Goal: Information Seeking & Learning: Learn about a topic

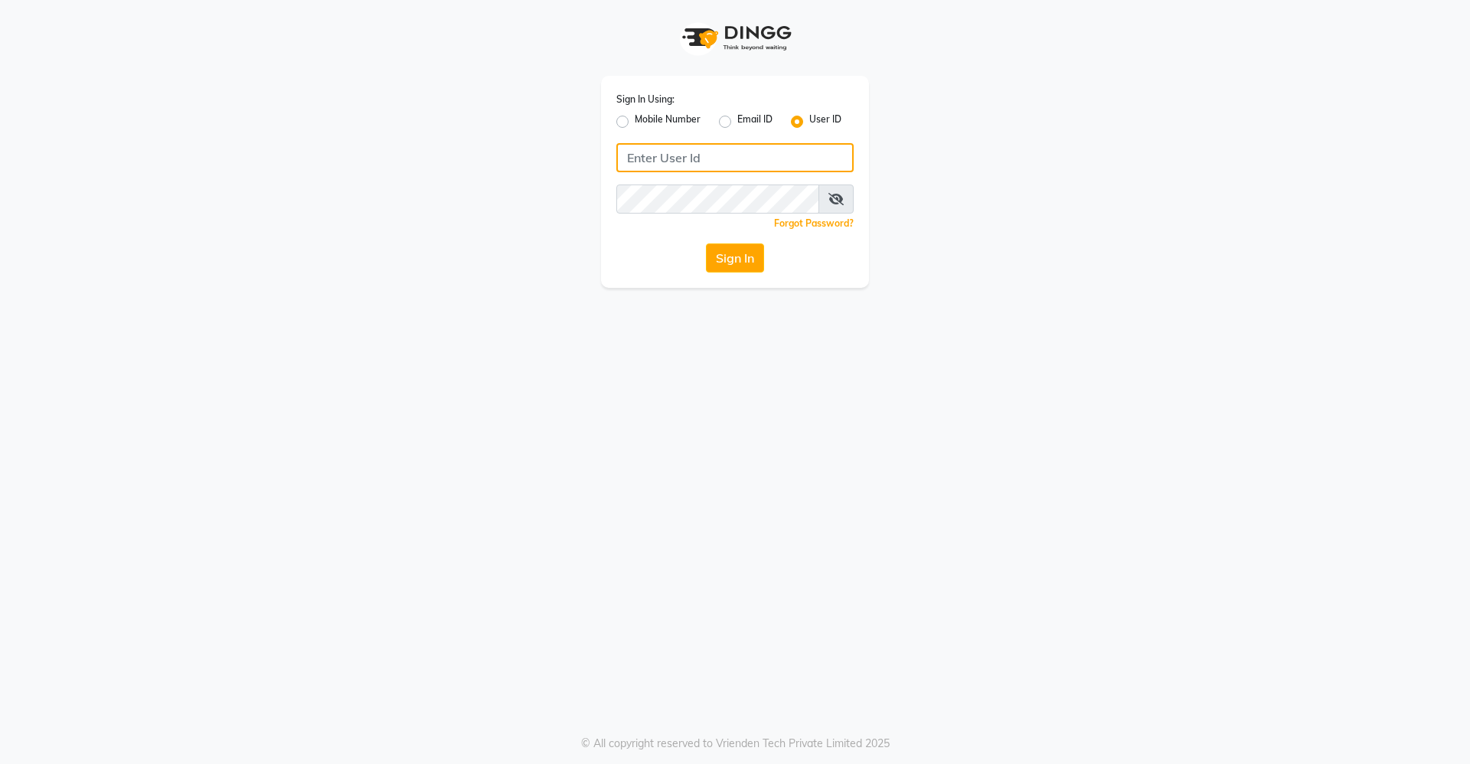
type input "divinesalon"
click at [744, 284] on div "Sign In Using: Mobile Number Email ID User ID divinesalon Remember me Forgot Pa…" at bounding box center [735, 182] width 268 height 212
click at [744, 266] on button "Sign In" at bounding box center [735, 258] width 58 height 29
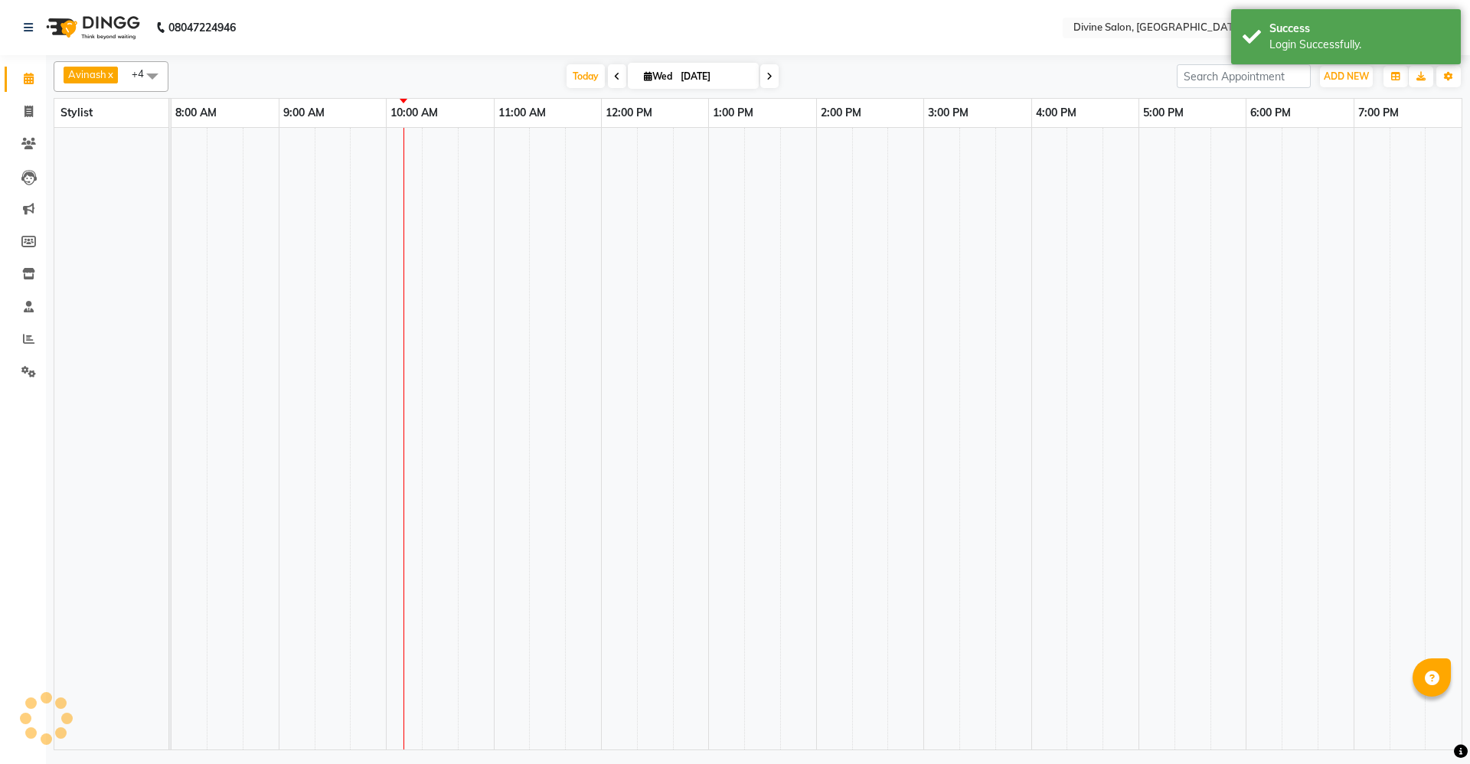
select select "en"
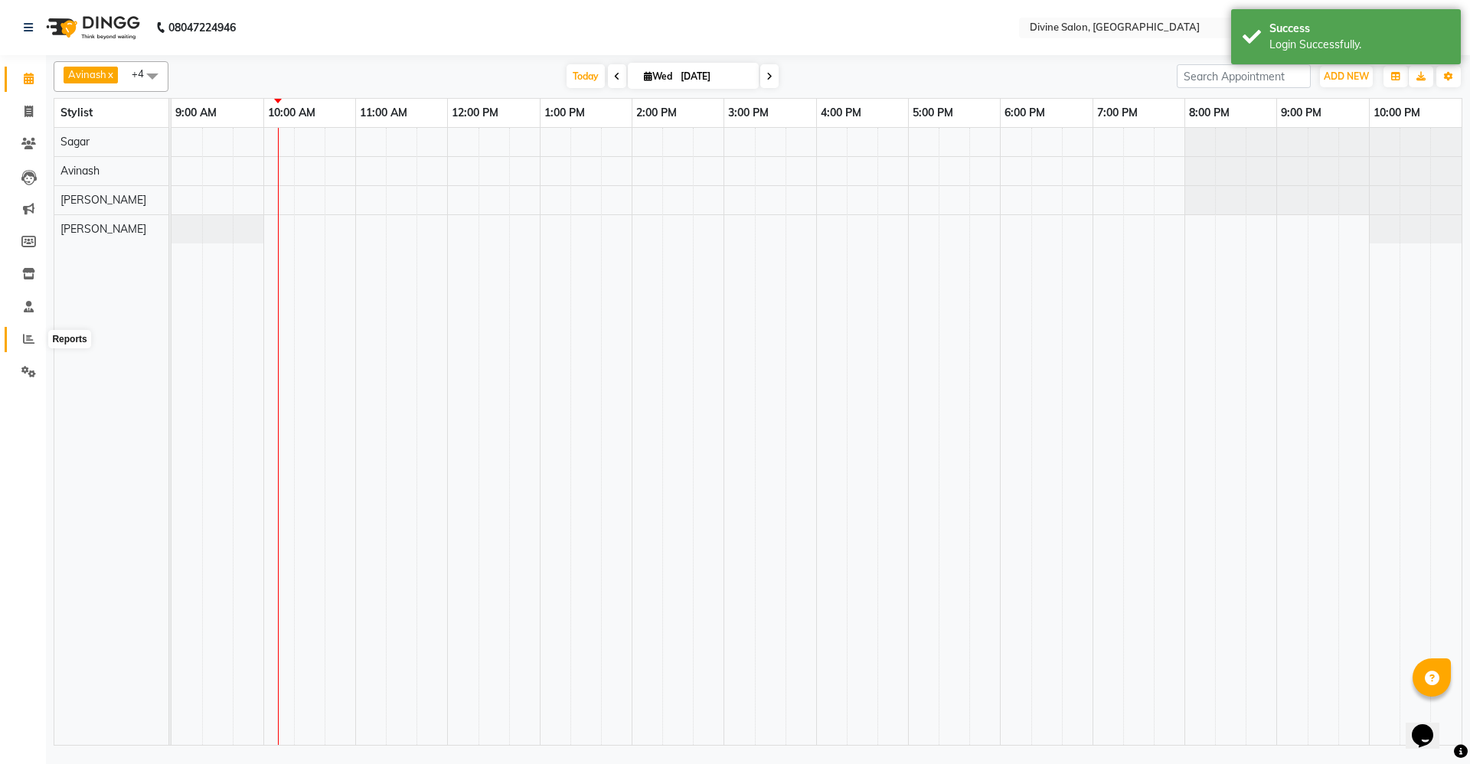
click at [34, 335] on icon at bounding box center [28, 338] width 11 height 11
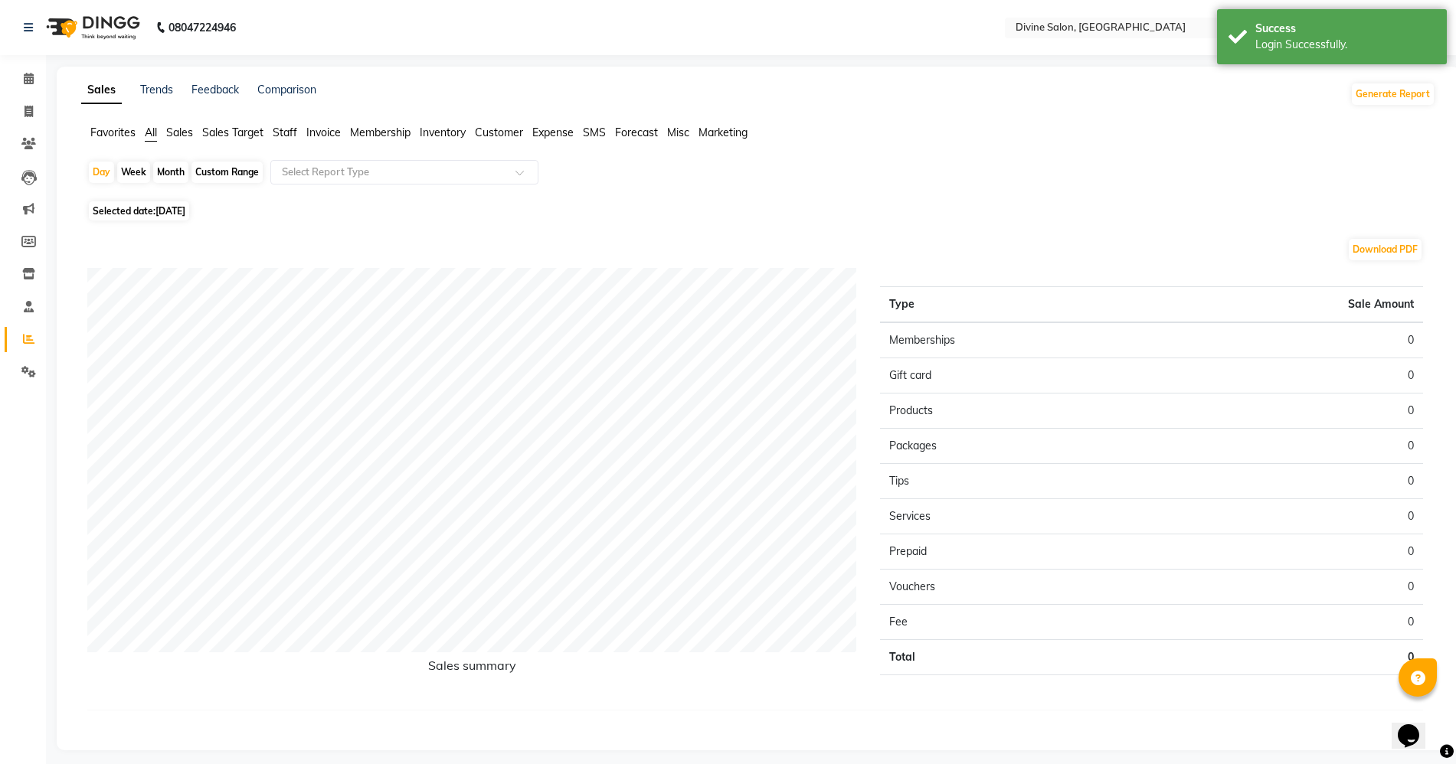
click at [169, 175] on div "Month" at bounding box center [170, 172] width 35 height 21
select select "9"
select select "2025"
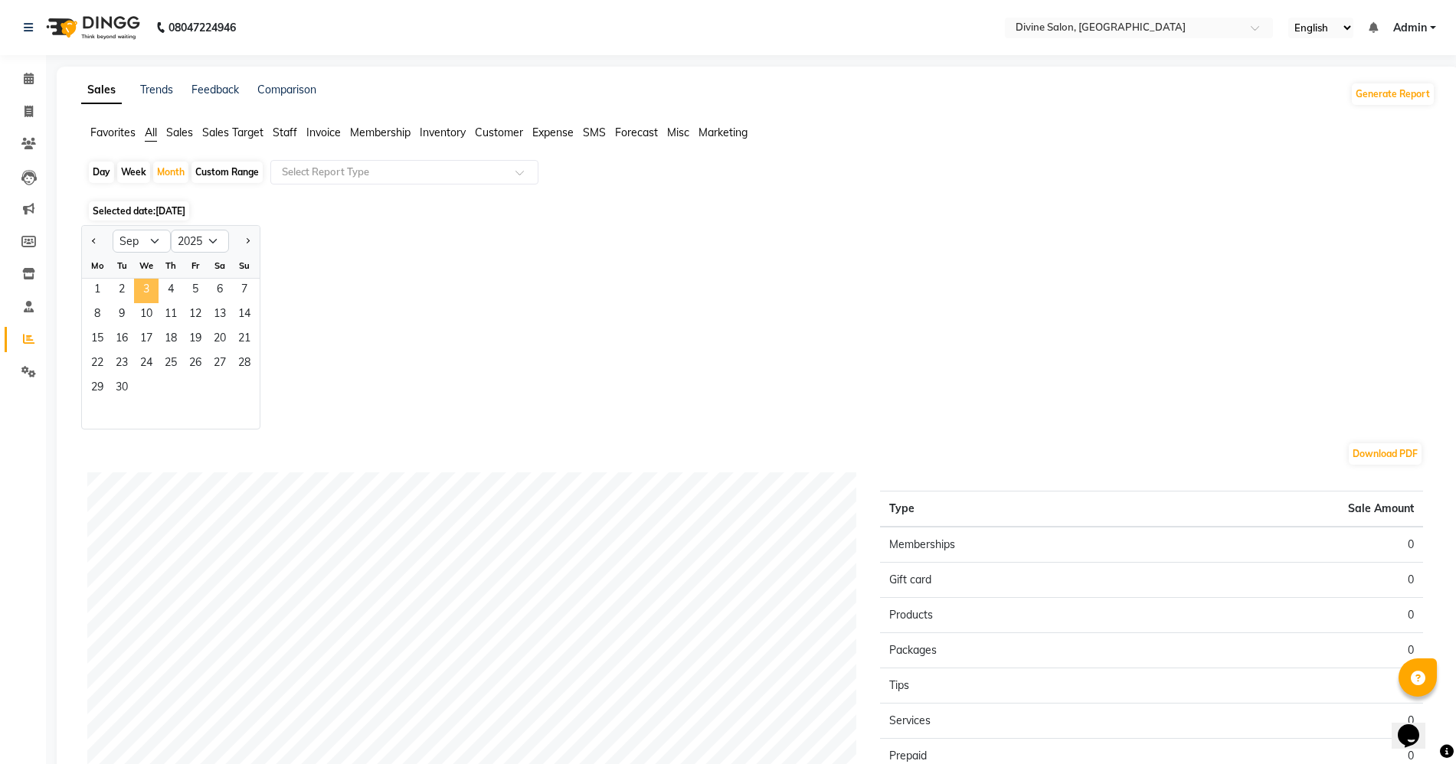
click at [150, 296] on span "3" at bounding box center [146, 291] width 25 height 25
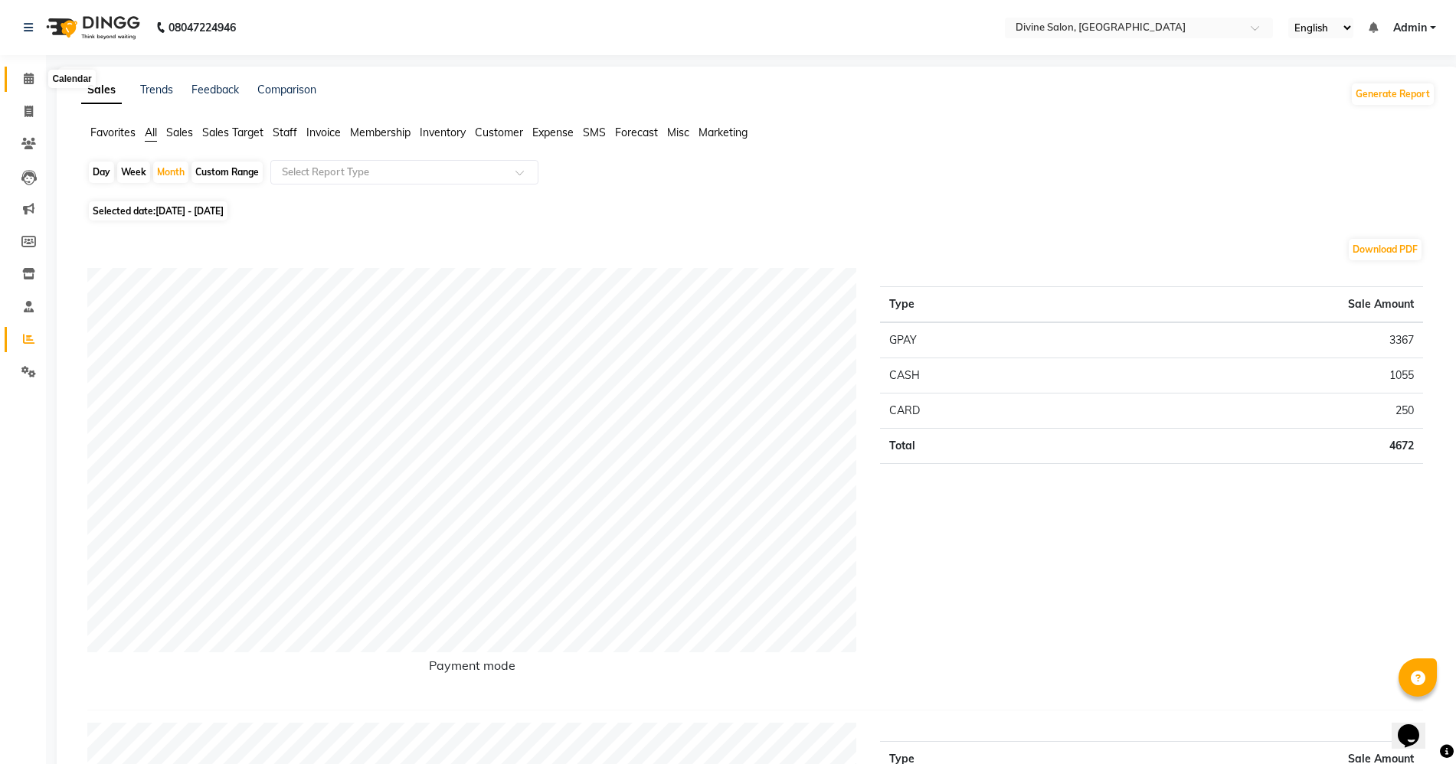
click at [31, 78] on icon at bounding box center [29, 78] width 10 height 11
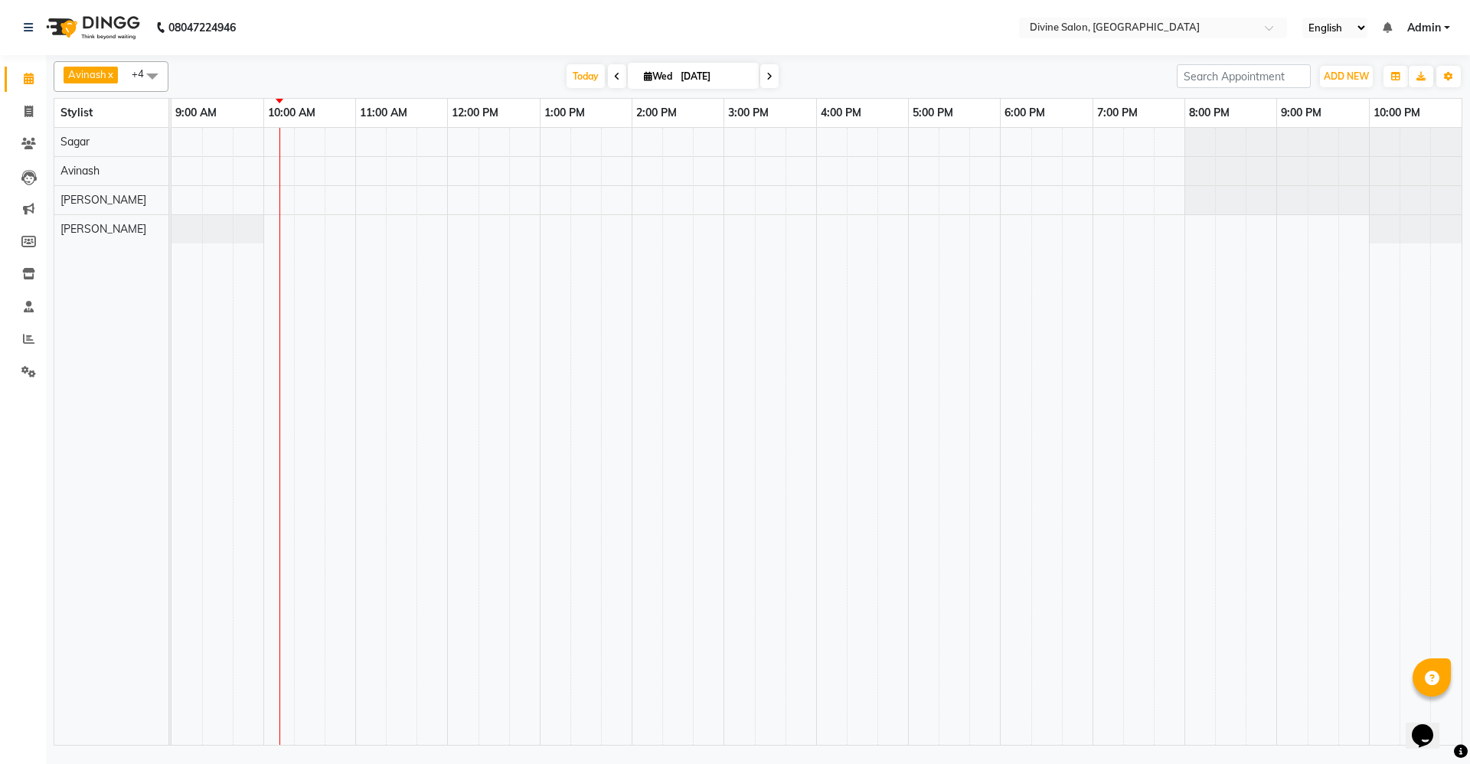
click at [31, 78] on icon at bounding box center [29, 78] width 10 height 11
click at [23, 378] on span at bounding box center [28, 373] width 27 height 18
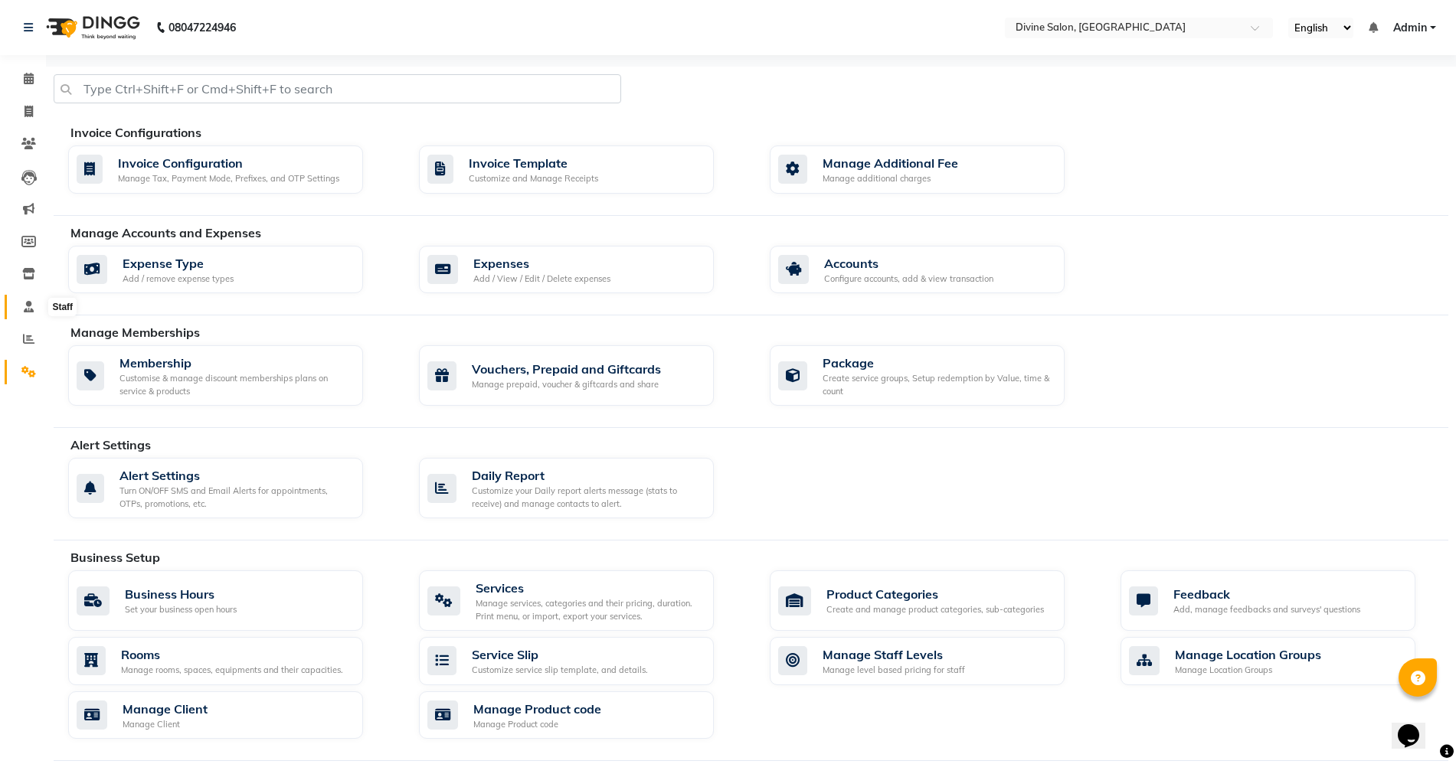
click at [24, 301] on icon at bounding box center [29, 306] width 10 height 11
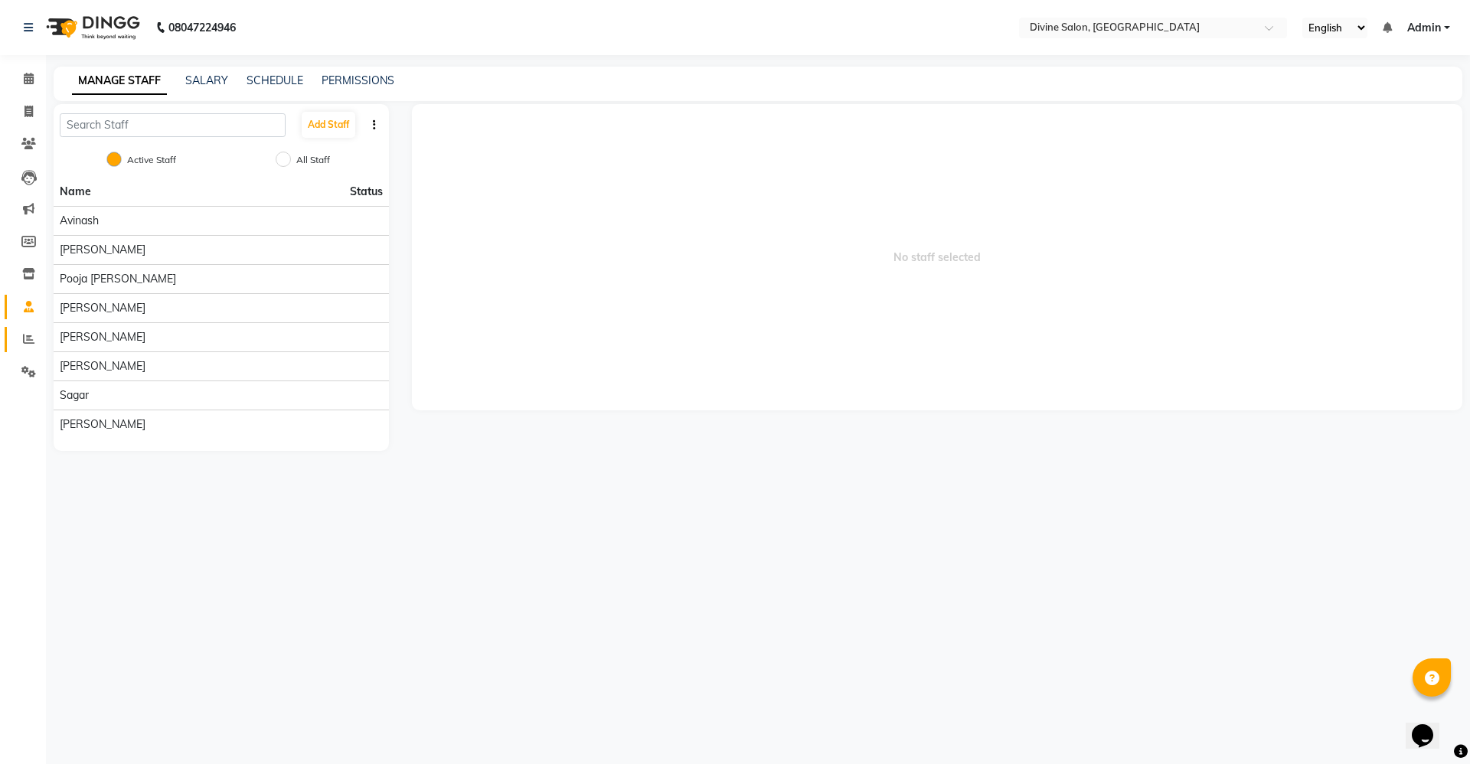
click at [23, 329] on link "Reports" at bounding box center [23, 339] width 37 height 25
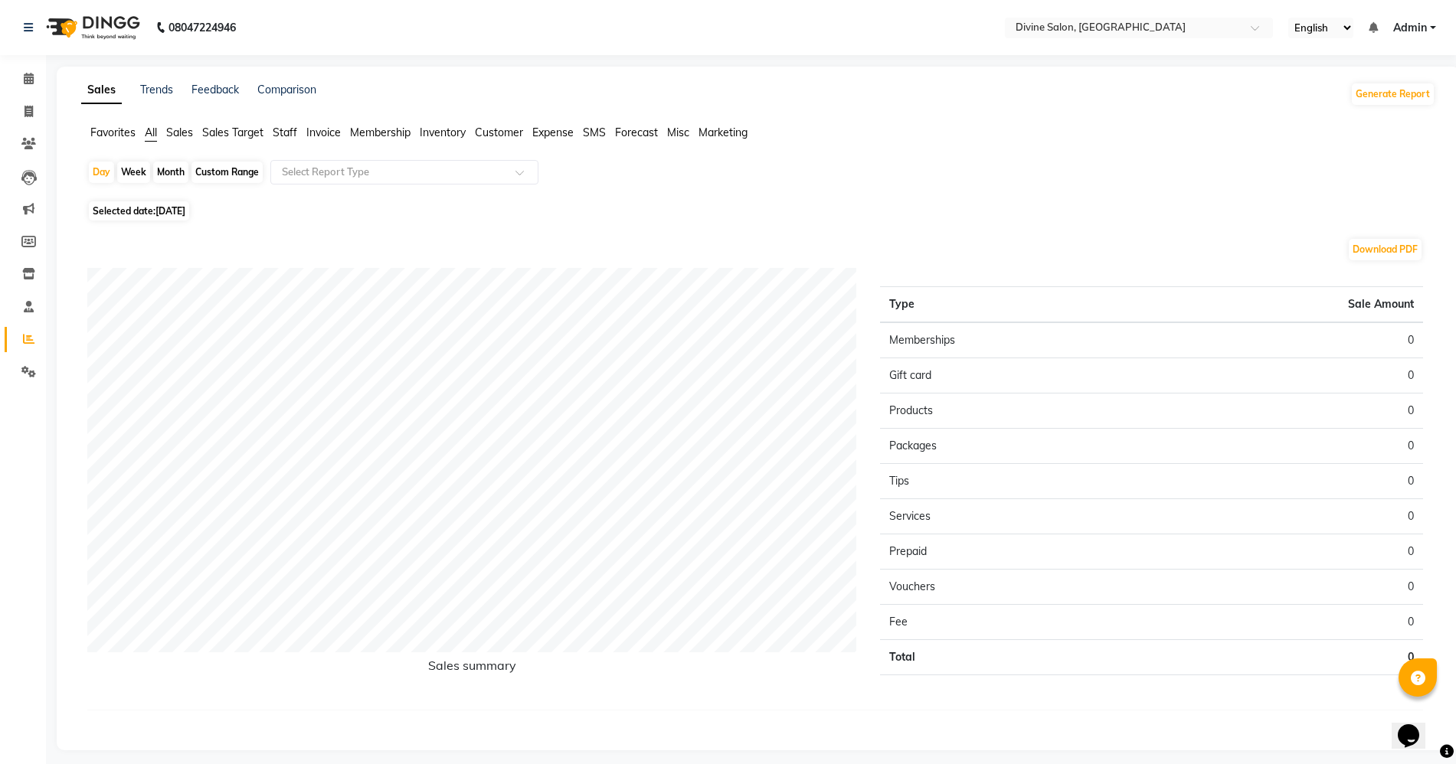
click at [240, 163] on div "Custom Range" at bounding box center [226, 172] width 71 height 21
select select "9"
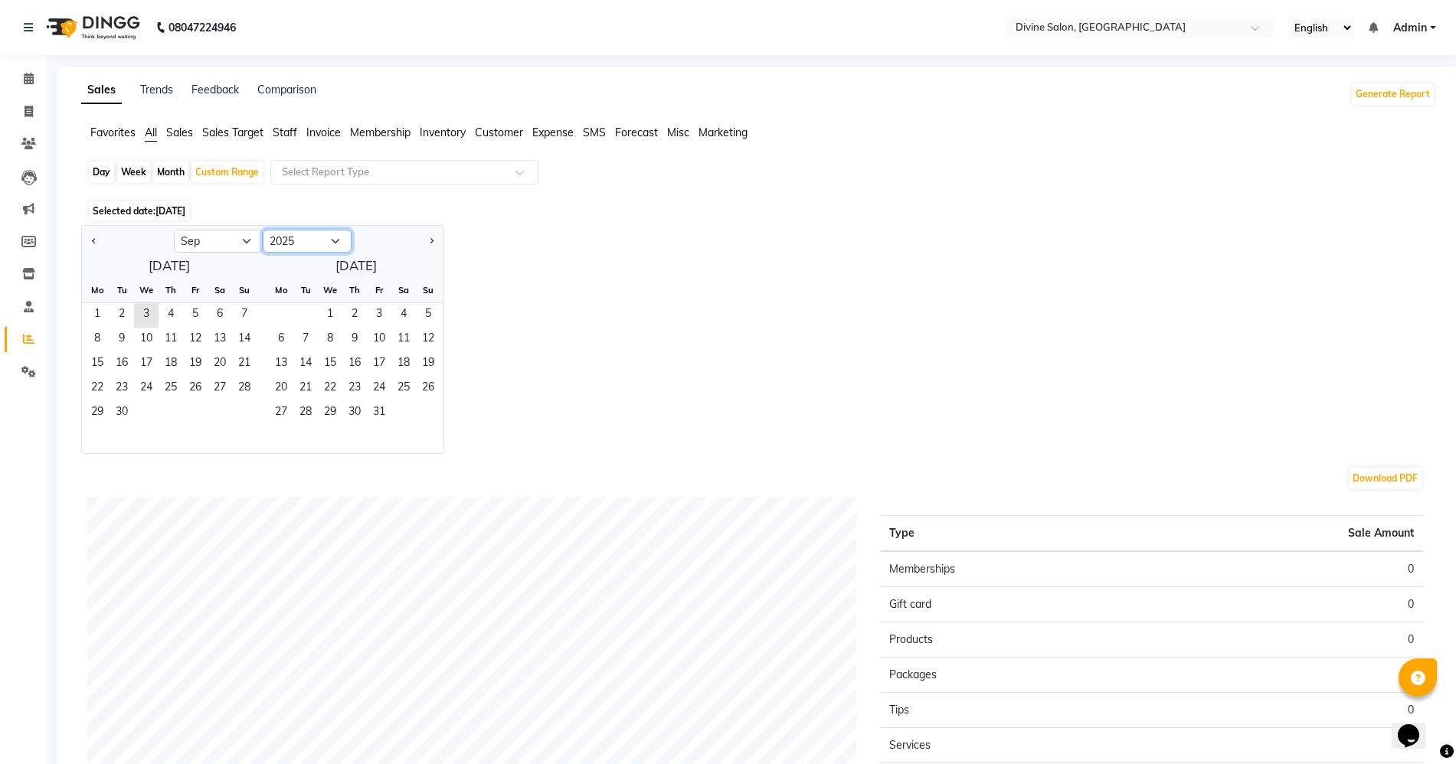
click at [338, 243] on select "2015 2016 2017 2018 2019 2020 2021 2022 2023 2024 2025 2026 2027 2028 2029 2030…" at bounding box center [307, 241] width 89 height 23
click at [263, 230] on select "2015 2016 2017 2018 2019 2020 2021 2022 2023 2024 2025 2026 2027 2028 2029 2030…" at bounding box center [307, 241] width 89 height 23
click at [304, 234] on select "2014 2015 2016 2017 2018 2019 2020 2021 2022 2023 2024 2025 2026 2027 2028 2029…" at bounding box center [307, 241] width 89 height 23
click at [263, 230] on select "2014 2015 2016 2017 2018 2019 2020 2021 2022 2023 2024 2025 2026 2027 2028 2029…" at bounding box center [307, 241] width 89 height 23
click at [309, 237] on select "2013 2014 2015 2016 2017 2018 2019 2020 2021 2022 2023 2024 2025 2026 2027 2028…" at bounding box center [307, 241] width 89 height 23
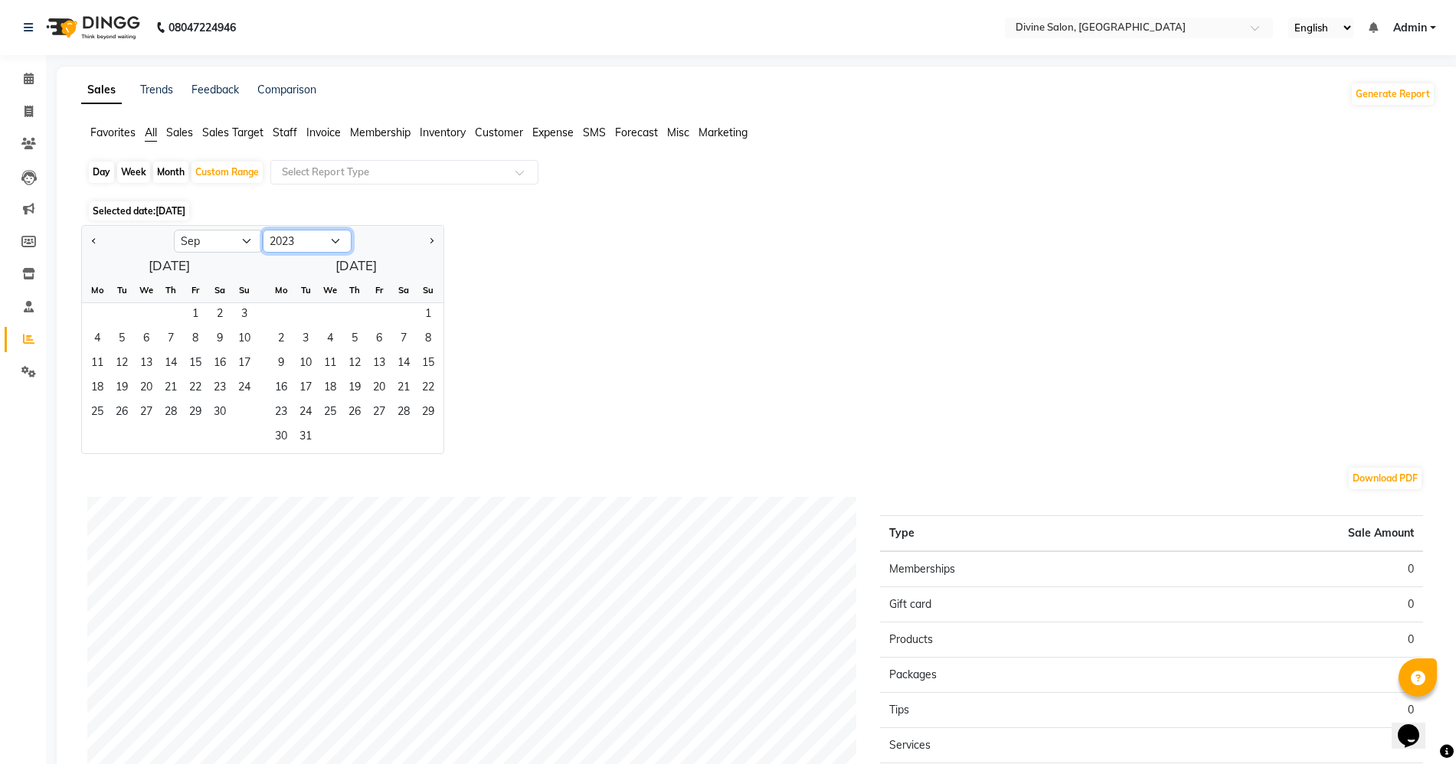
select select "2022"
click at [263, 230] on select "2013 2014 2015 2016 2017 2018 2019 2020 2021 2022 2023 2024 2025 2026 2027 2028…" at bounding box center [307, 241] width 89 height 23
click at [171, 320] on span "1" at bounding box center [171, 315] width 25 height 25
click at [199, 316] on span "2" at bounding box center [195, 315] width 25 height 25
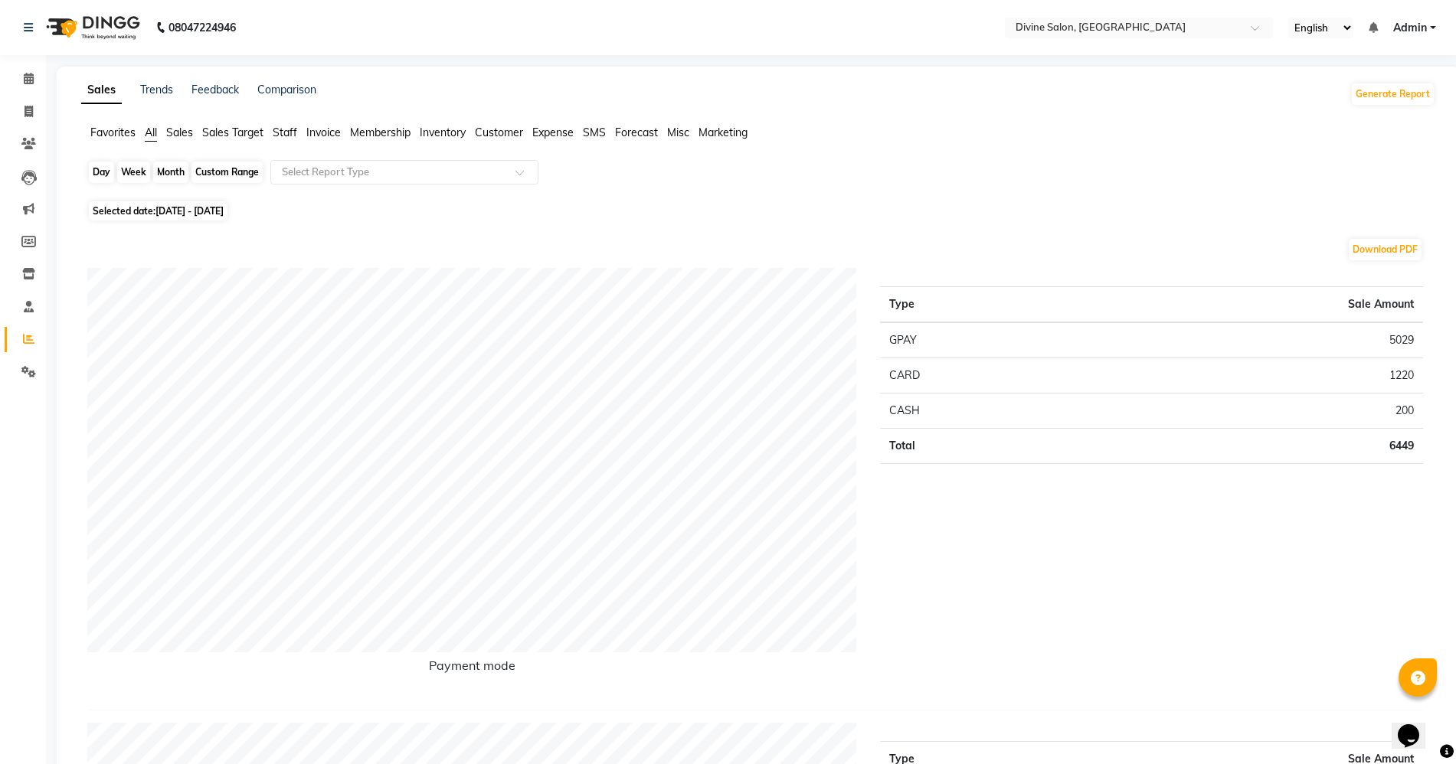
drag, startPoint x: 227, startPoint y: 144, endPoint x: 230, endPoint y: 174, distance: 30.0
click at [227, 147] on div "Favorites All Sales Sales Target Staff Invoice Membership Inventory Customer Ex…" at bounding box center [758, 139] width 1377 height 29
click at [230, 175] on div "Custom Range" at bounding box center [226, 172] width 71 height 21
select select "9"
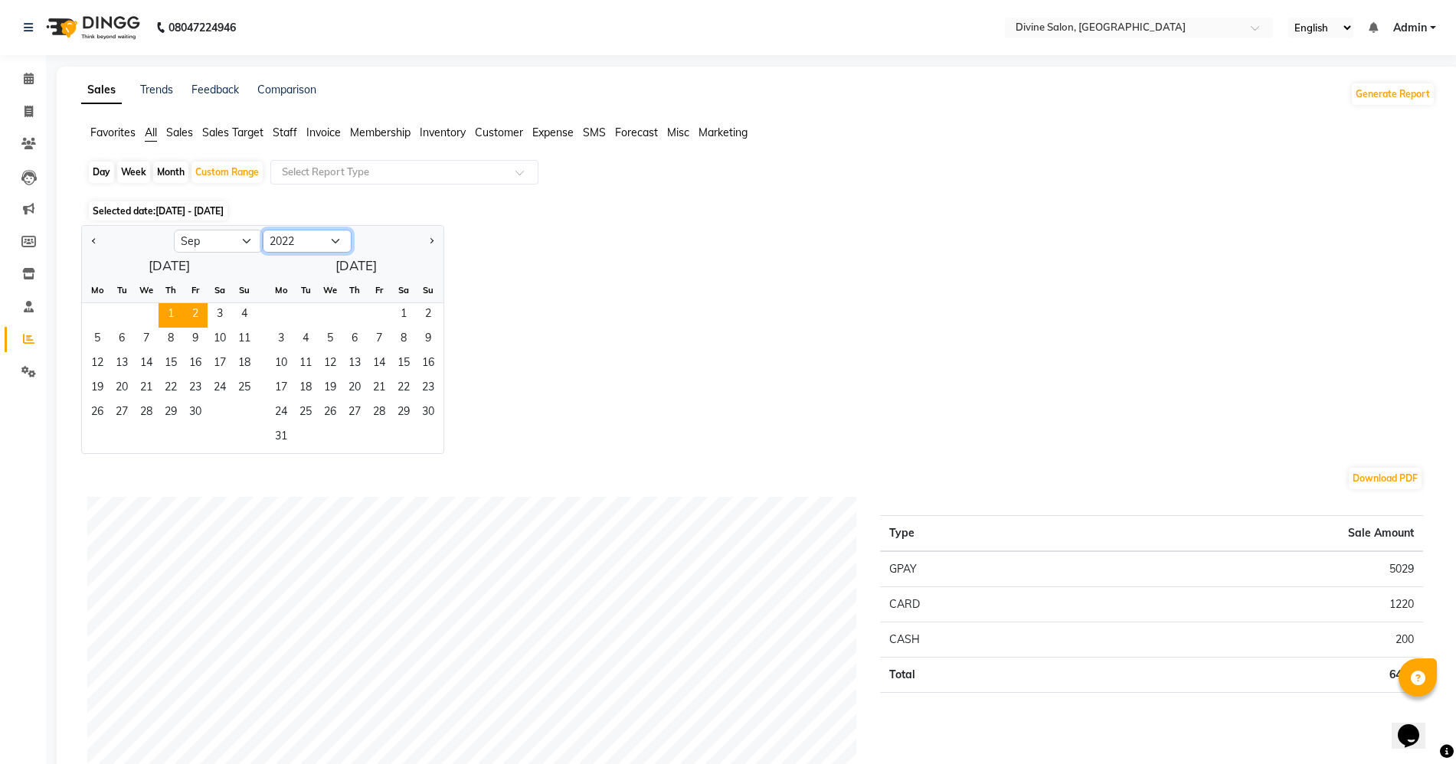
click at [342, 230] on select "2012 2013 2014 2015 2016 2017 2018 2019 2020 2021 2022 2023 2024 2025 2026 2027…" at bounding box center [307, 241] width 89 height 23
select select "2025"
click at [263, 230] on select "2012 2013 2014 2015 2016 2017 2018 2019 2020 2021 2022 2023 2024 2025 2026 2027…" at bounding box center [307, 241] width 89 height 23
click at [239, 250] on select "Jan Feb Mar Apr May Jun [DATE] Aug Sep Oct Nov Dec" at bounding box center [218, 241] width 89 height 23
click at [174, 230] on select "Jan Feb Mar Apr May Jun [DATE] Aug Sep Oct Nov Dec" at bounding box center [218, 241] width 89 height 23
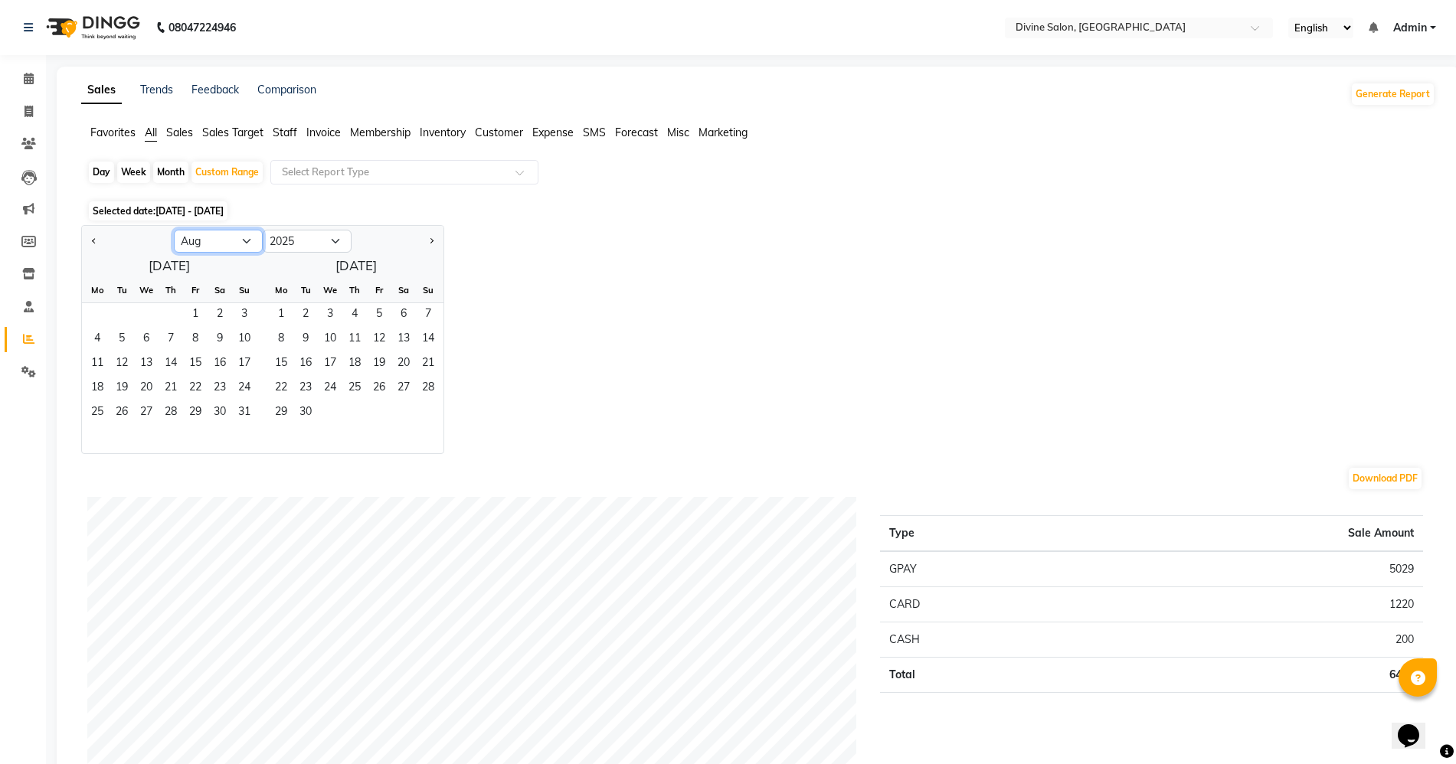
click at [240, 240] on select "Jan Feb Mar Apr May Jun [DATE] Aug Sep Oct Nov Dec" at bounding box center [218, 241] width 89 height 23
select select "9"
click at [174, 230] on select "Jan Feb Mar Apr May Jun [DATE] Aug Sep Oct Nov Dec" at bounding box center [218, 241] width 89 height 23
click at [209, 435] on div at bounding box center [169, 440] width 175 height 28
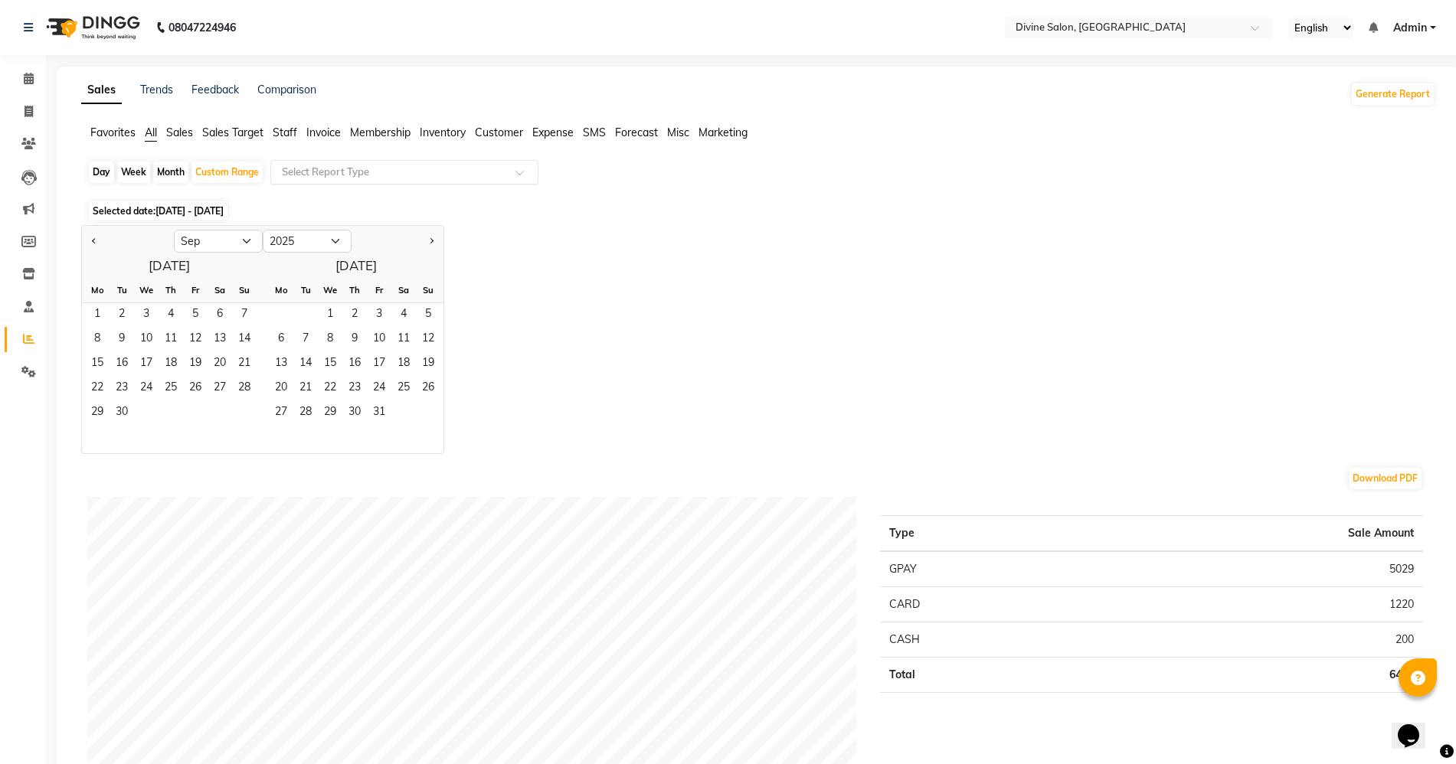
click at [315, 172] on input "text" at bounding box center [389, 172] width 221 height 15
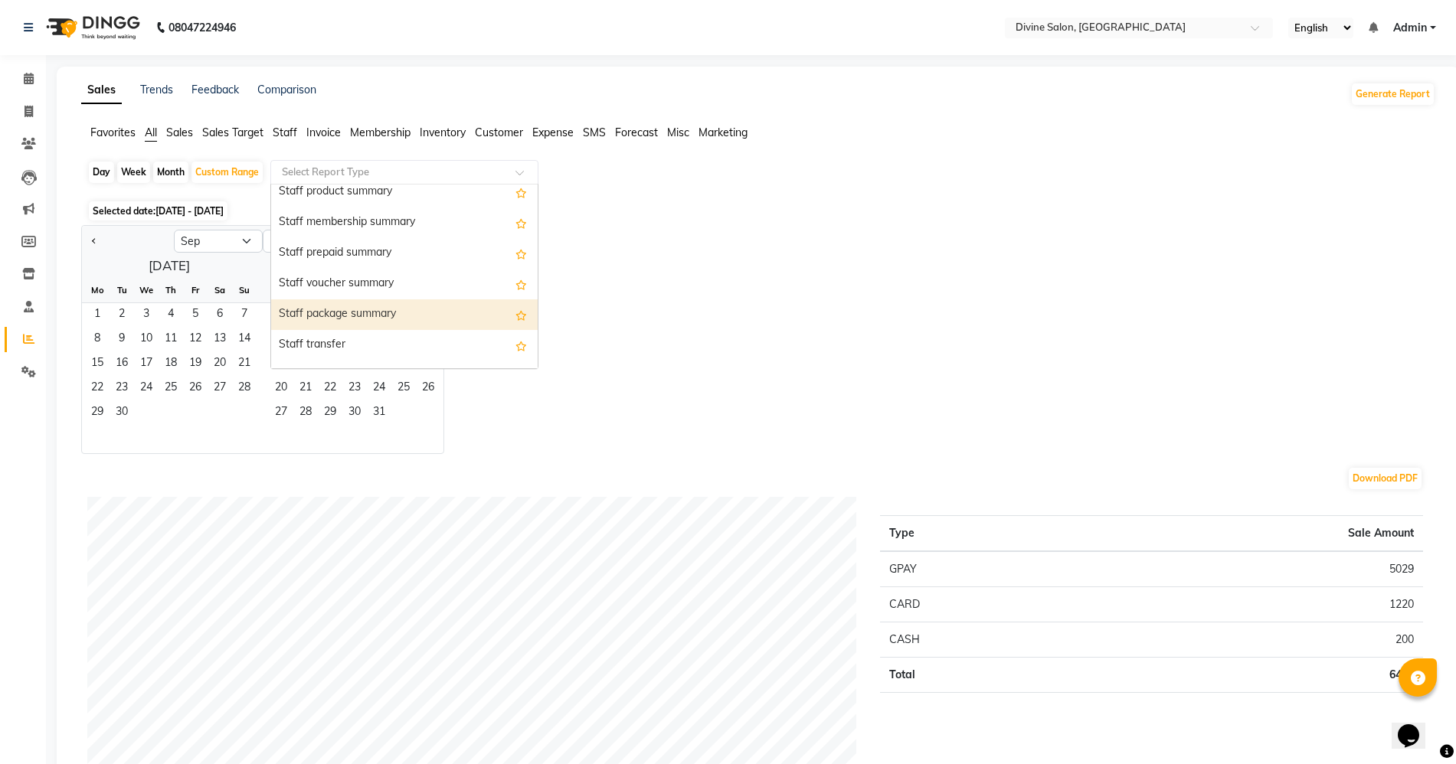
scroll to position [1053, 0]
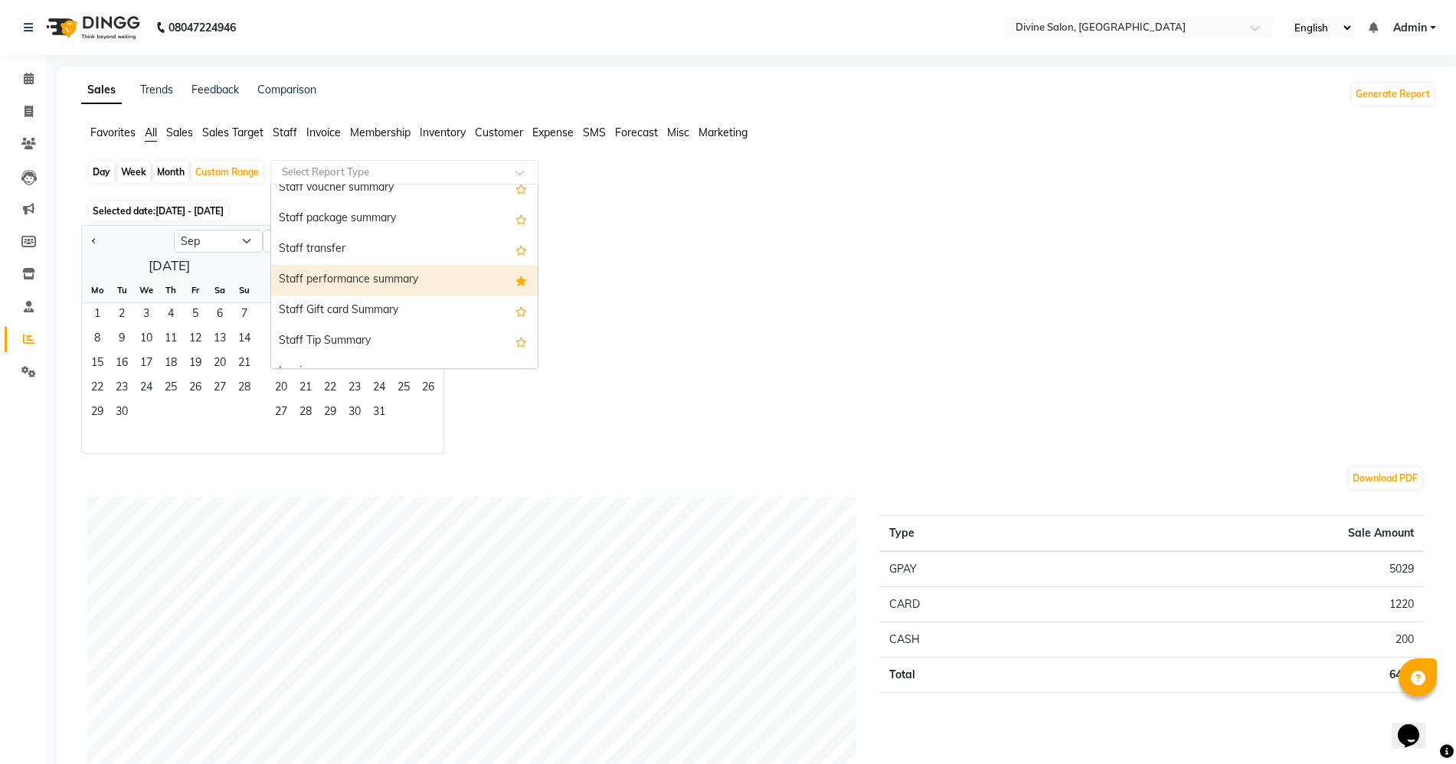
click at [302, 290] on div "Staff performance summary" at bounding box center [404, 280] width 266 height 31
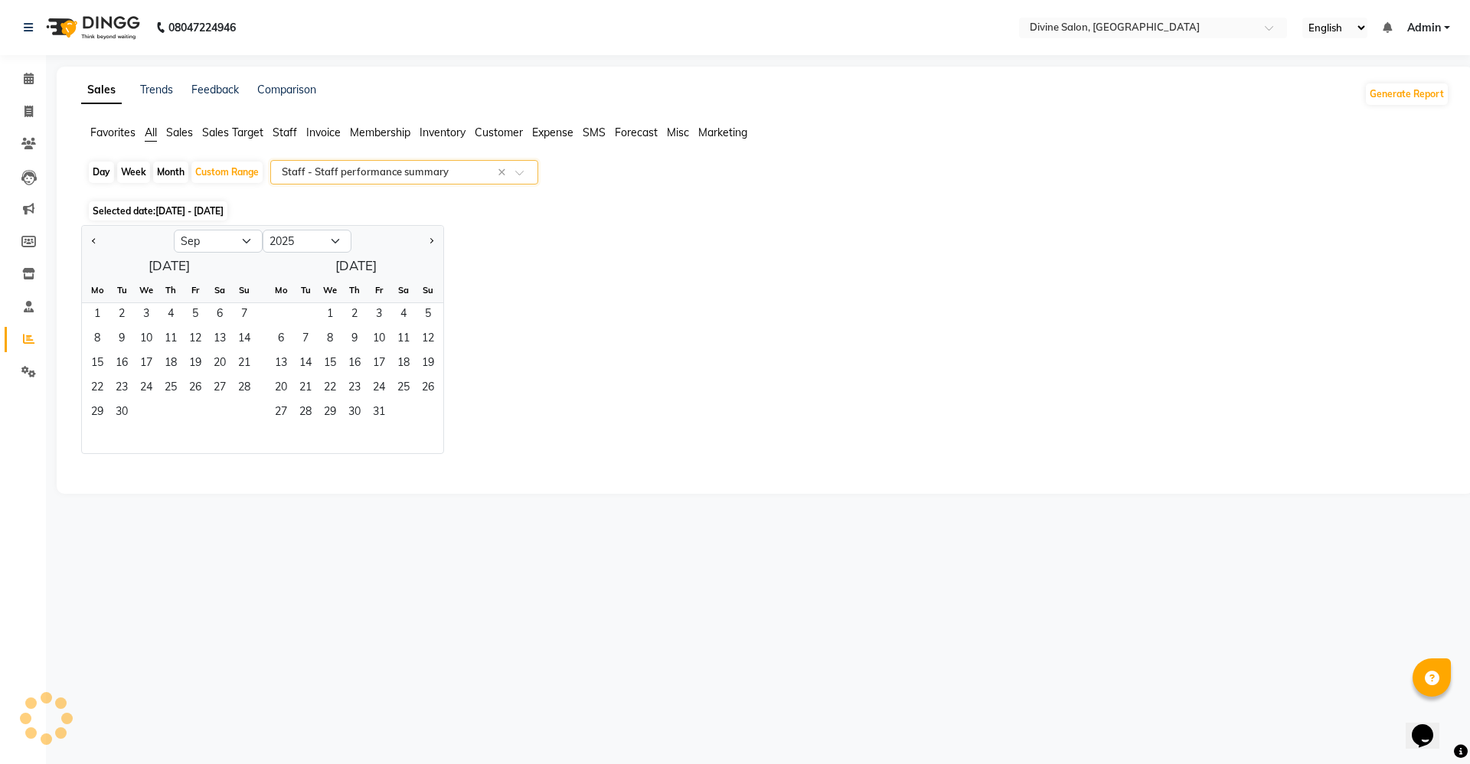
select select "full_report"
select select "pdf"
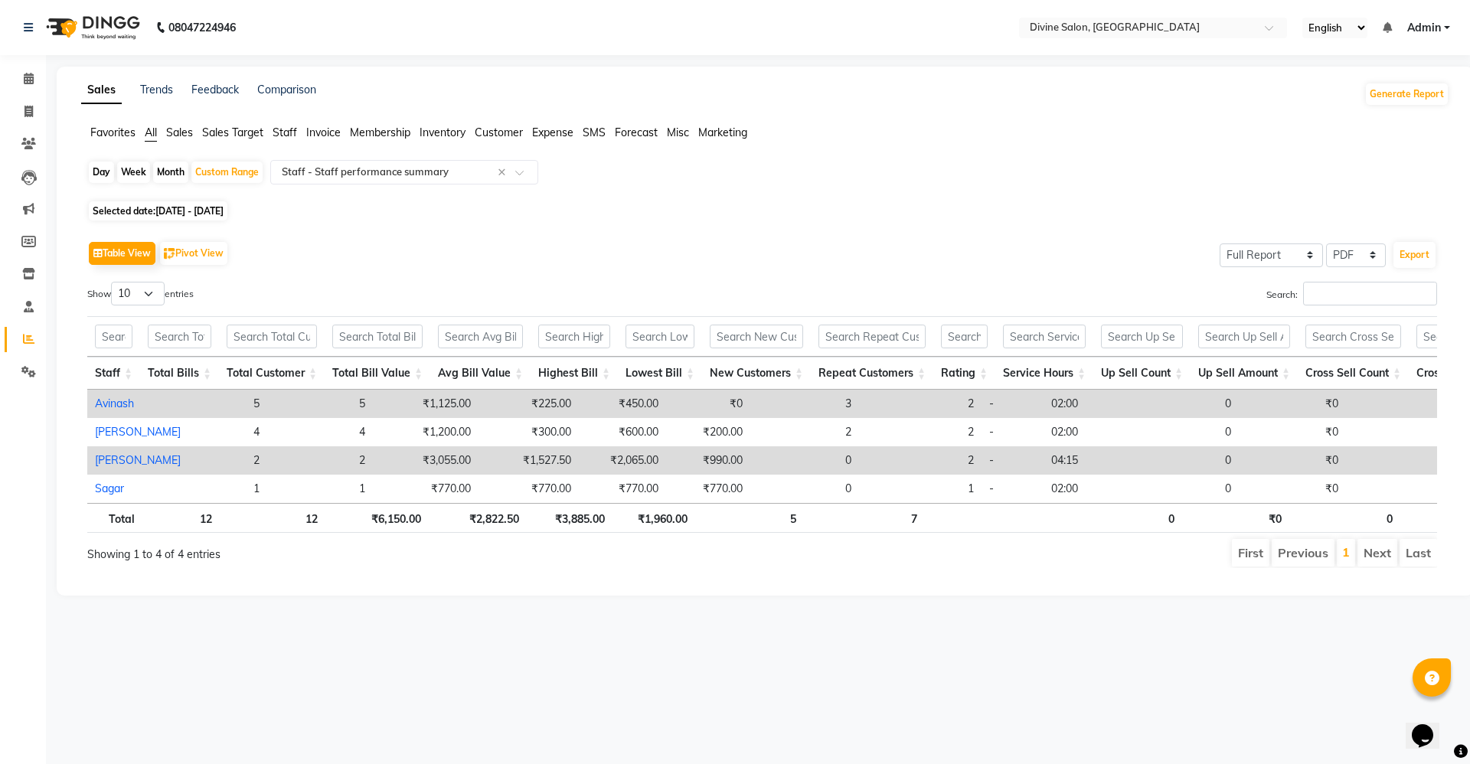
click at [224, 212] on span "[DATE] - [DATE]" at bounding box center [189, 210] width 68 height 11
select select "9"
select select "2022"
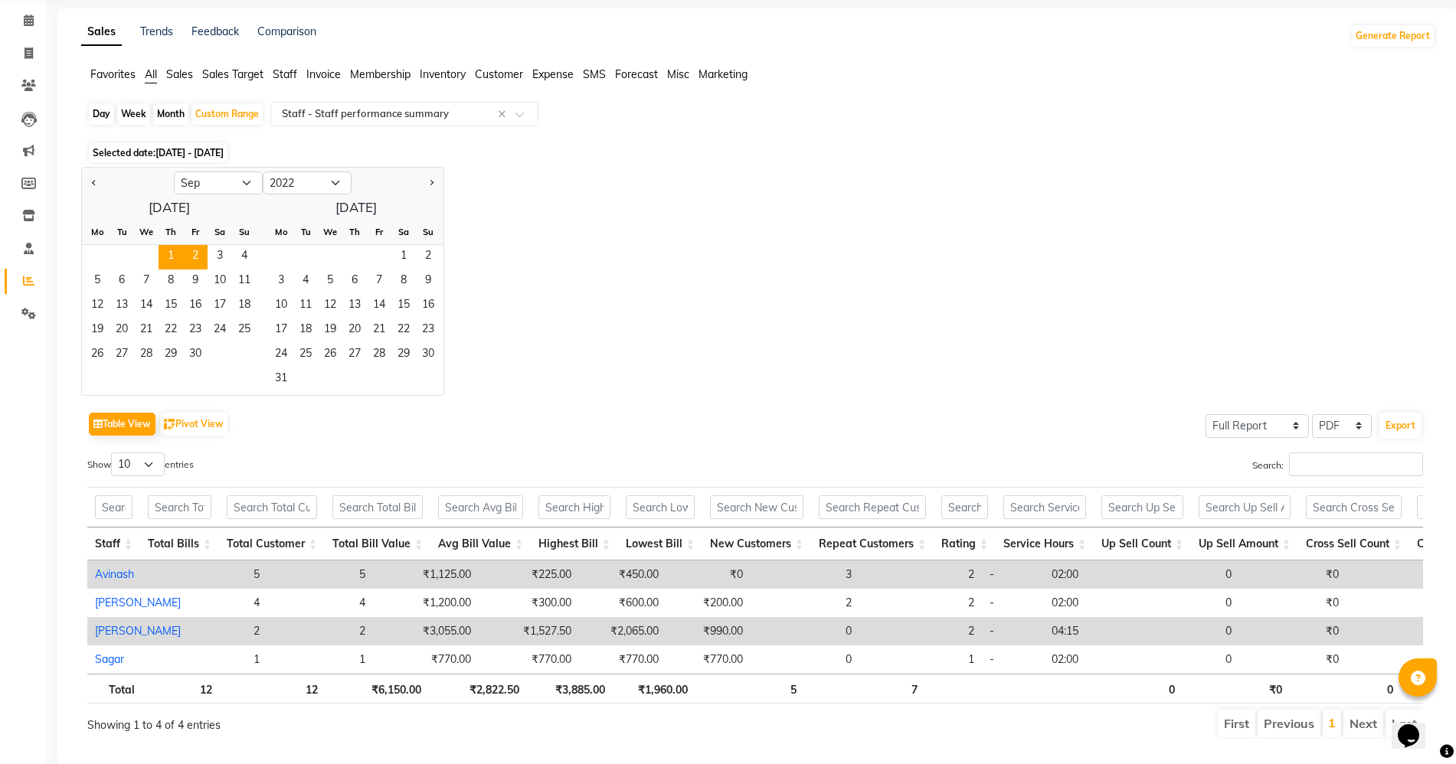
scroll to position [113, 0]
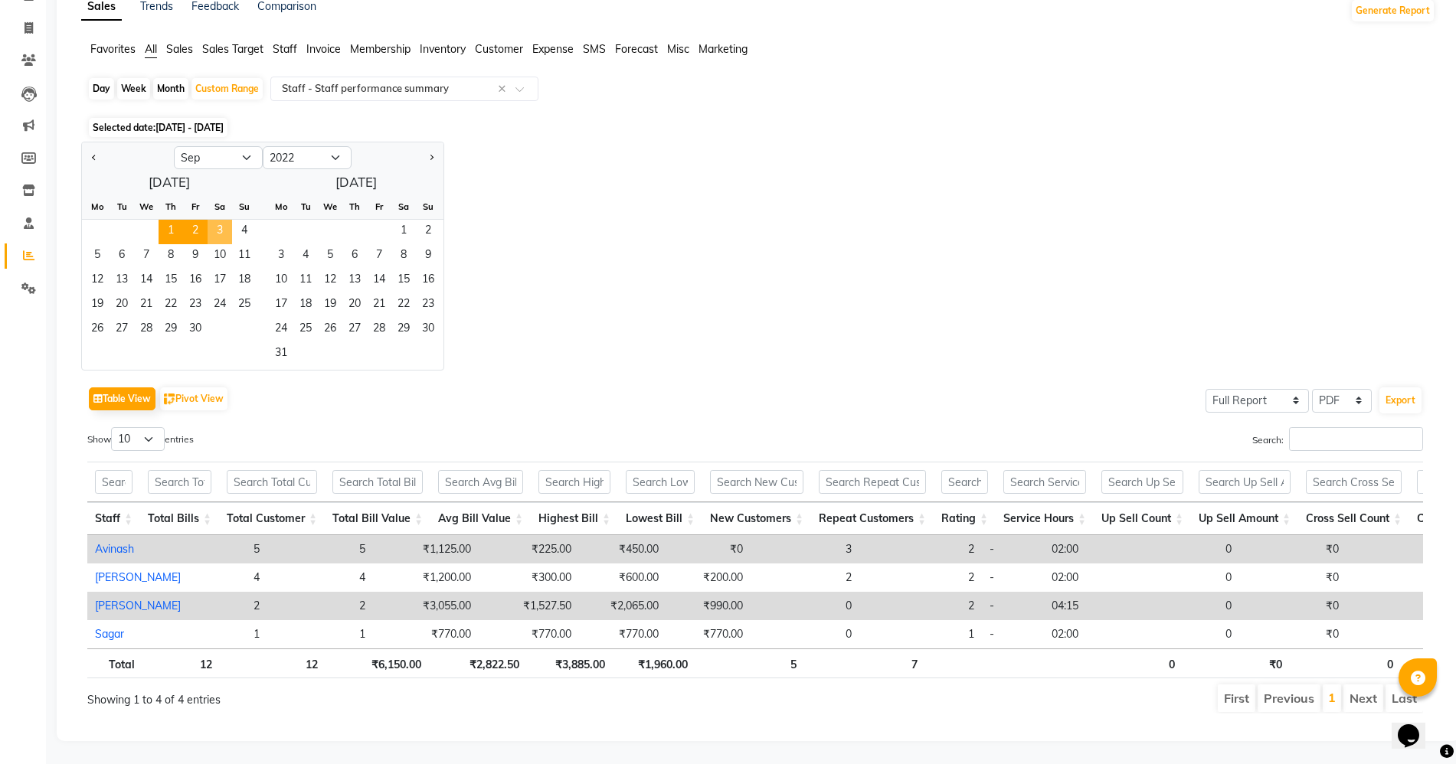
click at [218, 220] on span "3" at bounding box center [220, 232] width 25 height 25
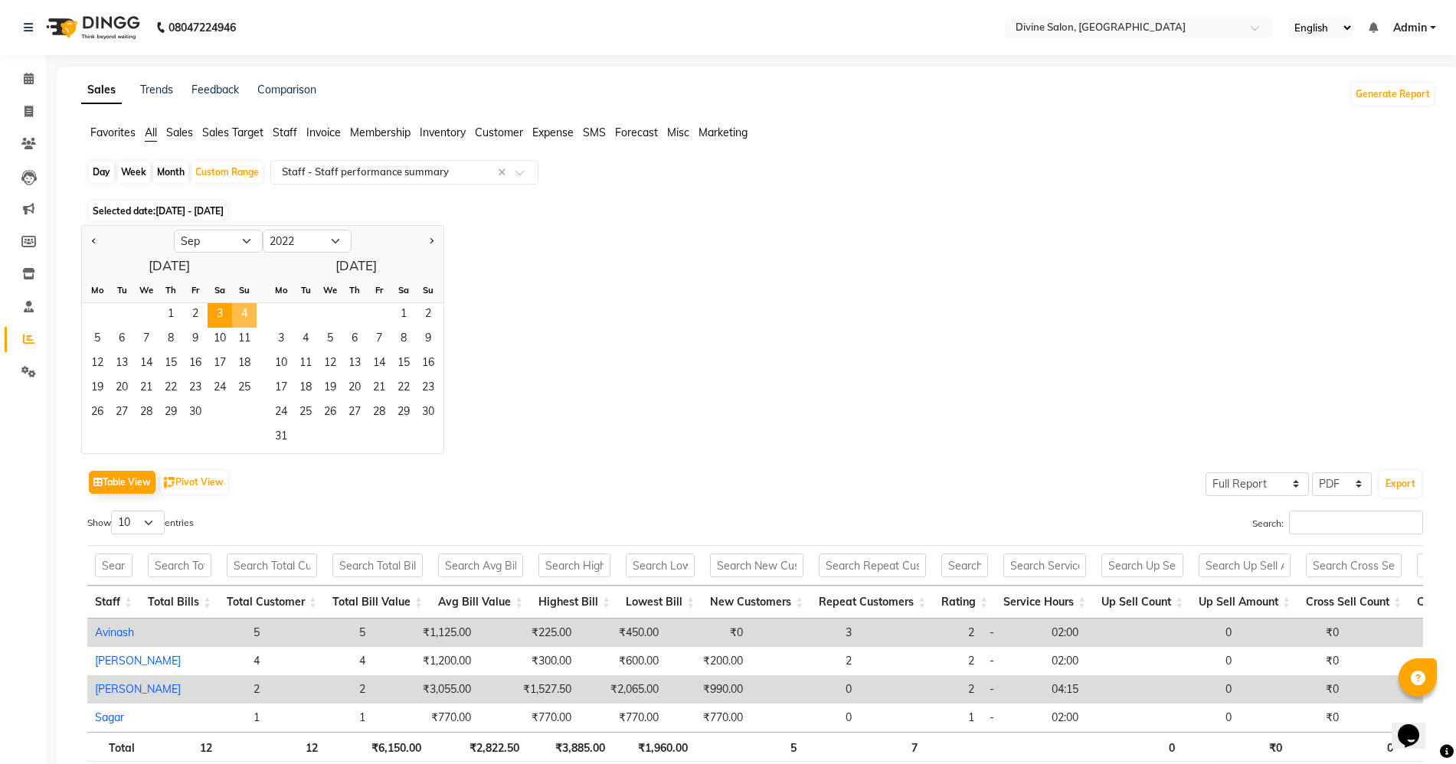
click at [237, 318] on span "4" at bounding box center [244, 315] width 25 height 25
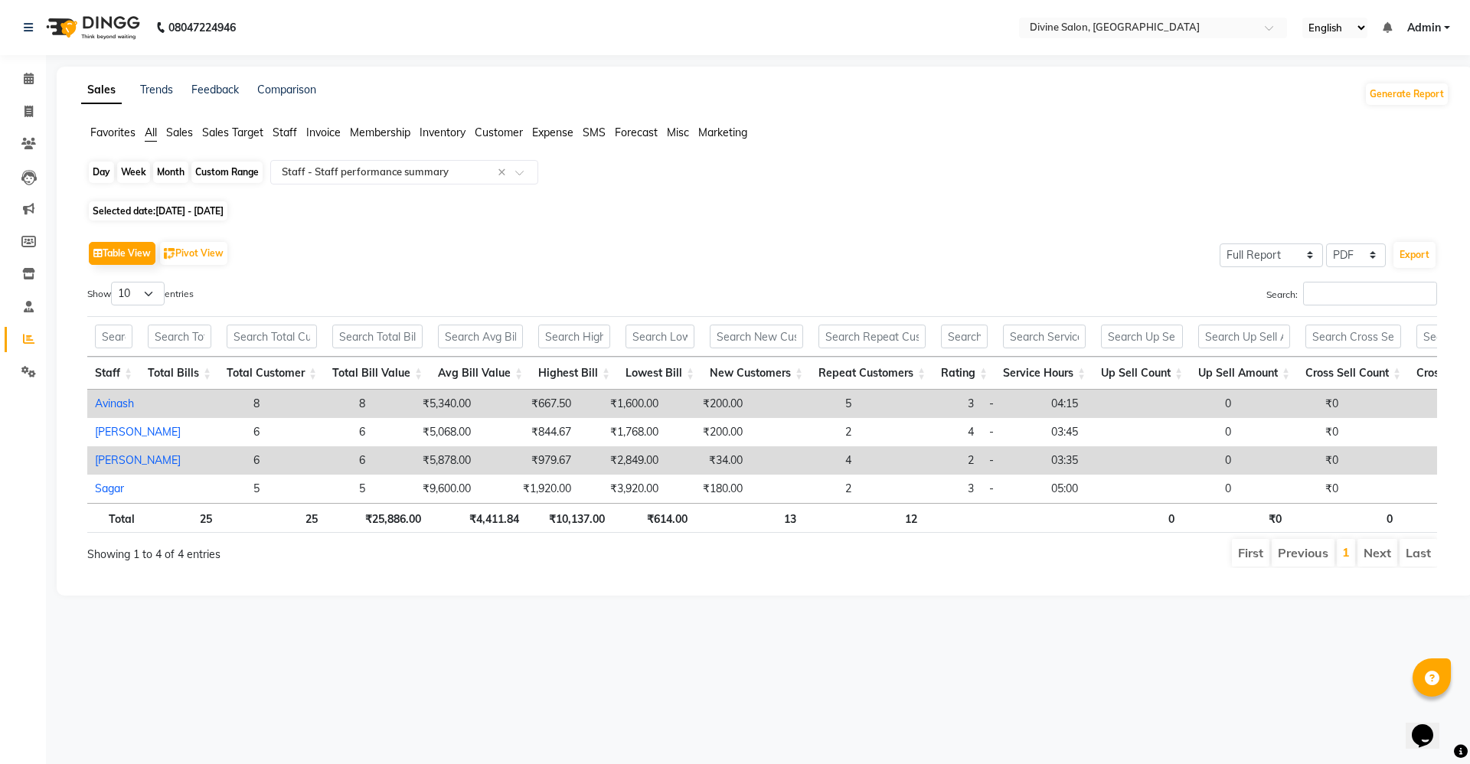
click at [239, 172] on div "Custom Range" at bounding box center [226, 172] width 71 height 21
select select "9"
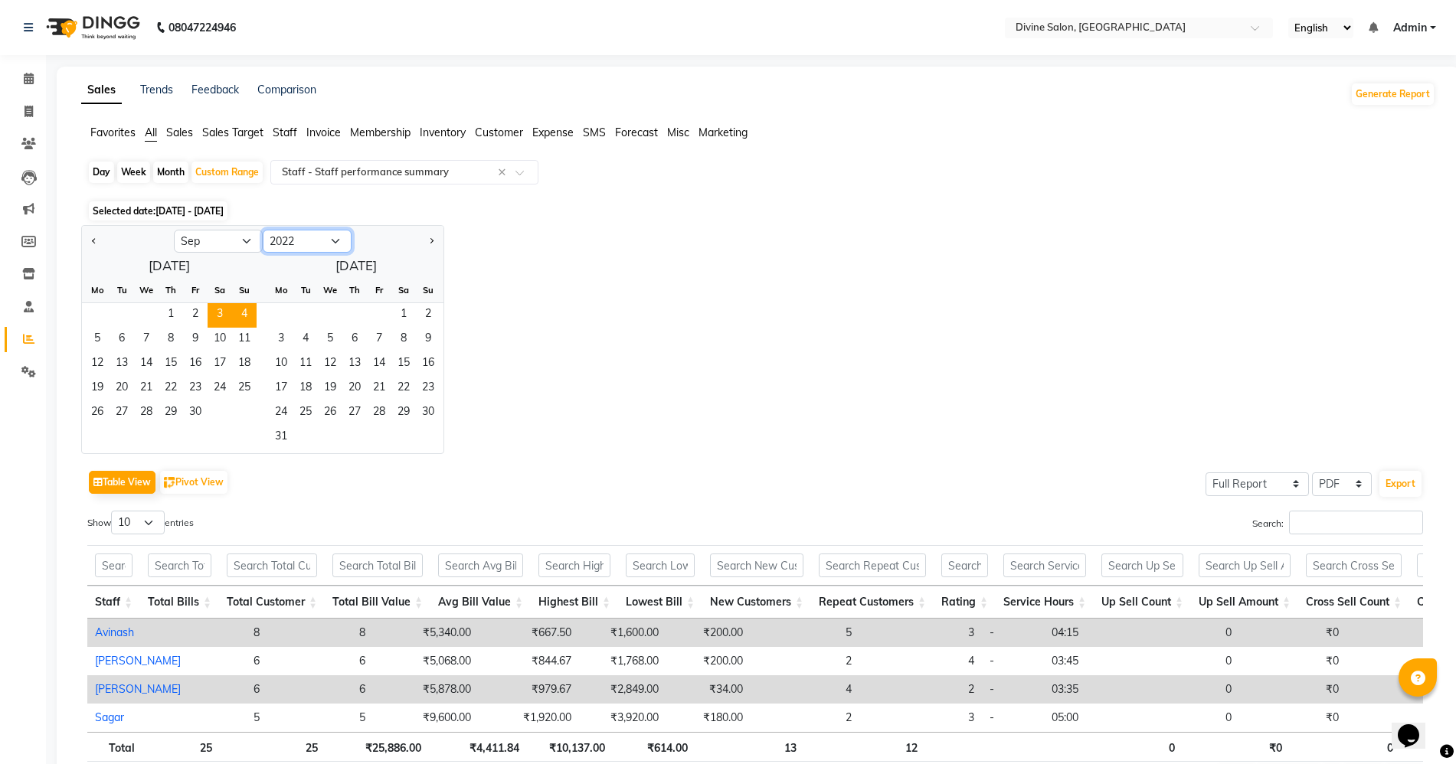
click at [293, 247] on select "2012 2013 2014 2015 2016 2017 2018 2019 2020 2021 2022 2023 2024 2025 2026 2027…" at bounding box center [307, 241] width 89 height 23
select select "2025"
click at [263, 230] on select "2012 2013 2014 2015 2016 2017 2018 2019 2020 2021 2022 2023 2024 2025 2026 2027…" at bounding box center [307, 241] width 89 height 23
click at [107, 313] on span "1" at bounding box center [97, 315] width 25 height 25
click at [131, 312] on span "2" at bounding box center [122, 315] width 25 height 25
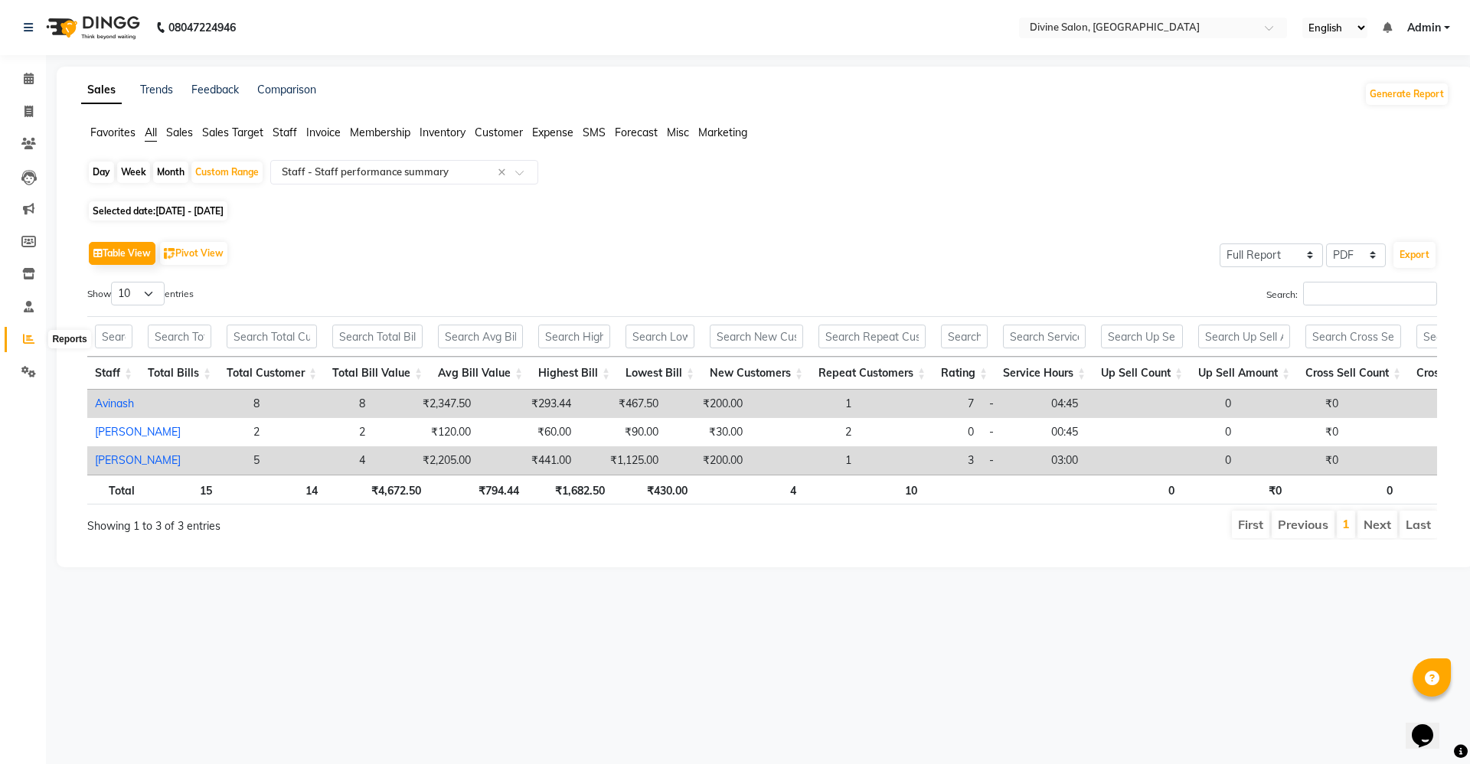
click at [28, 347] on span at bounding box center [28, 340] width 27 height 18
click at [164, 173] on div "Month" at bounding box center [170, 172] width 35 height 21
select select "9"
select select "2025"
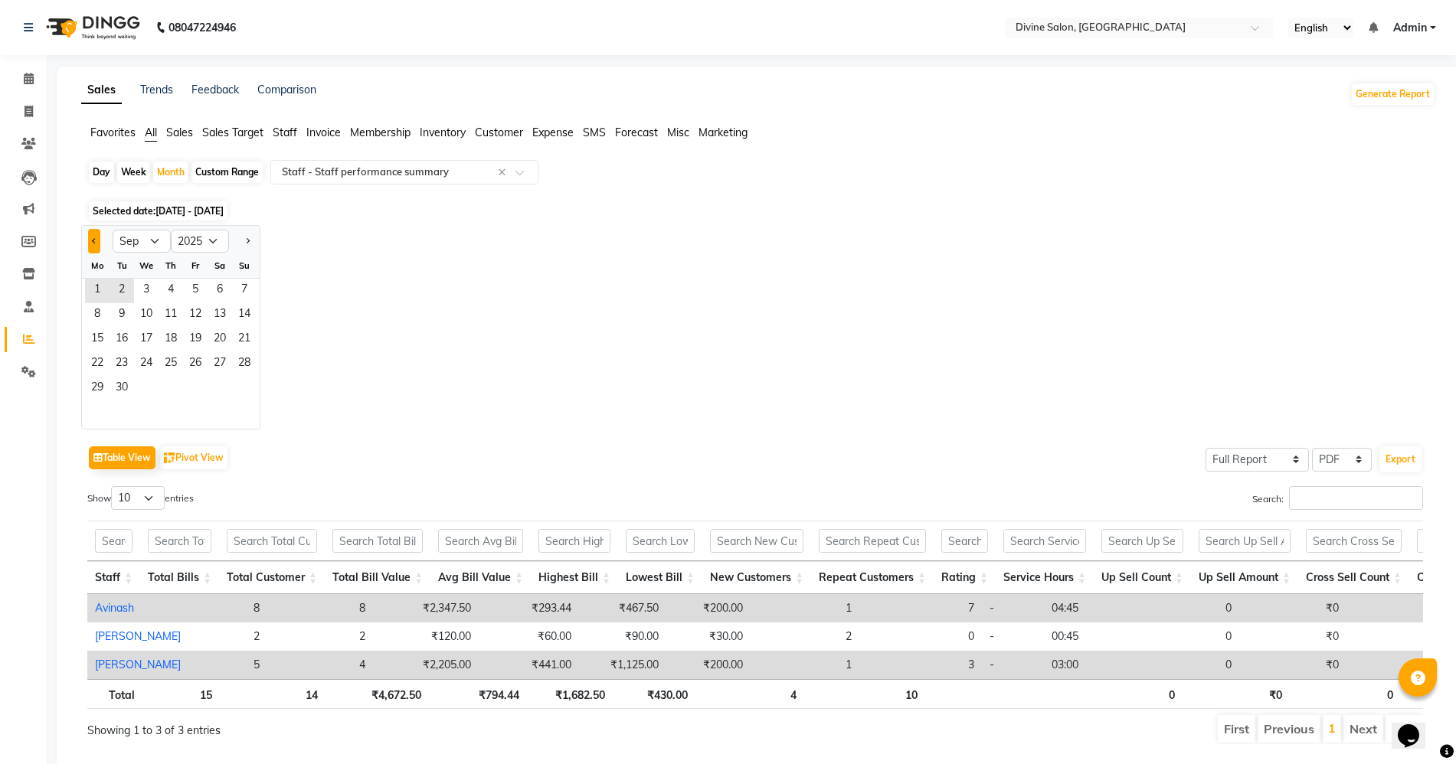
click at [93, 243] on button "Previous month" at bounding box center [94, 241] width 12 height 25
select select "8"
click at [245, 378] on span "31" at bounding box center [244, 389] width 25 height 25
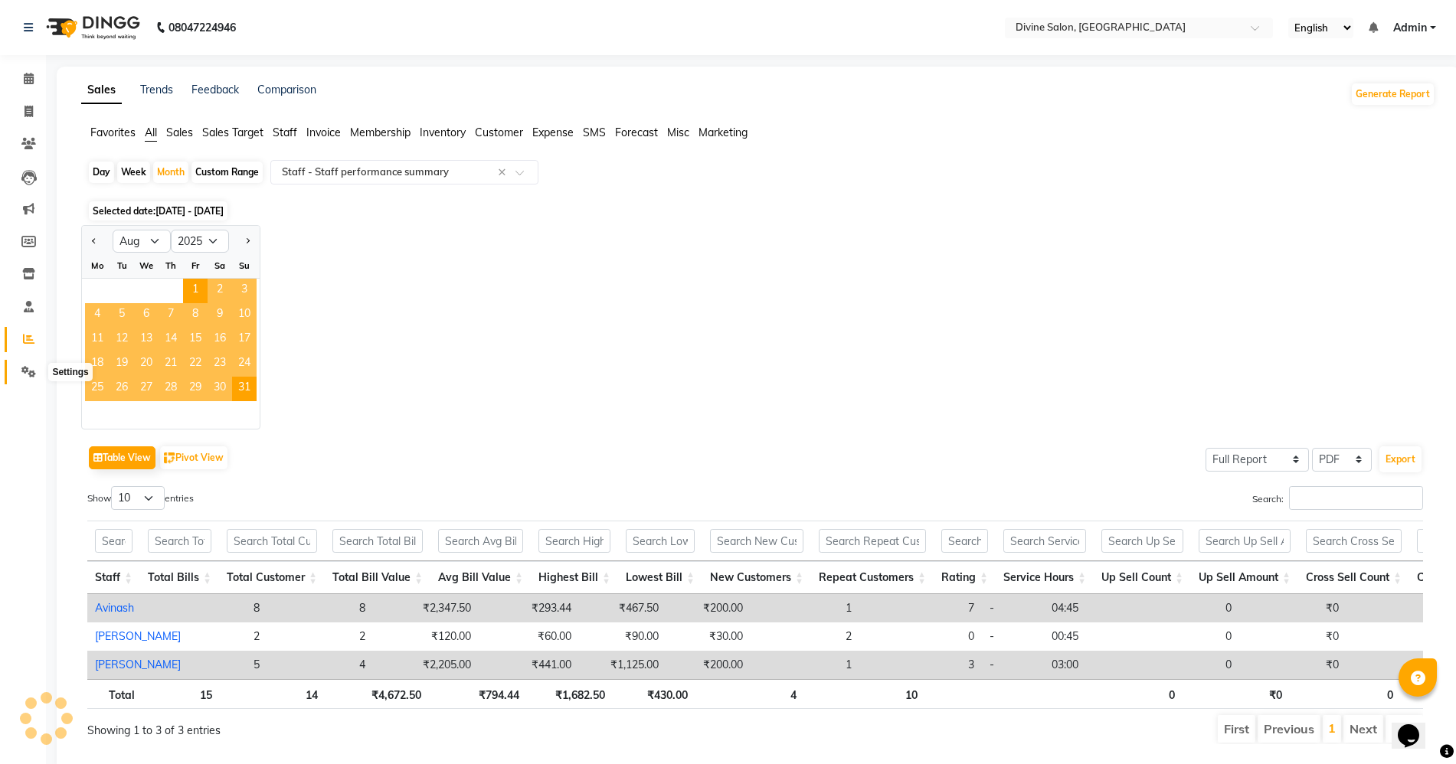
click at [25, 371] on icon at bounding box center [28, 371] width 15 height 11
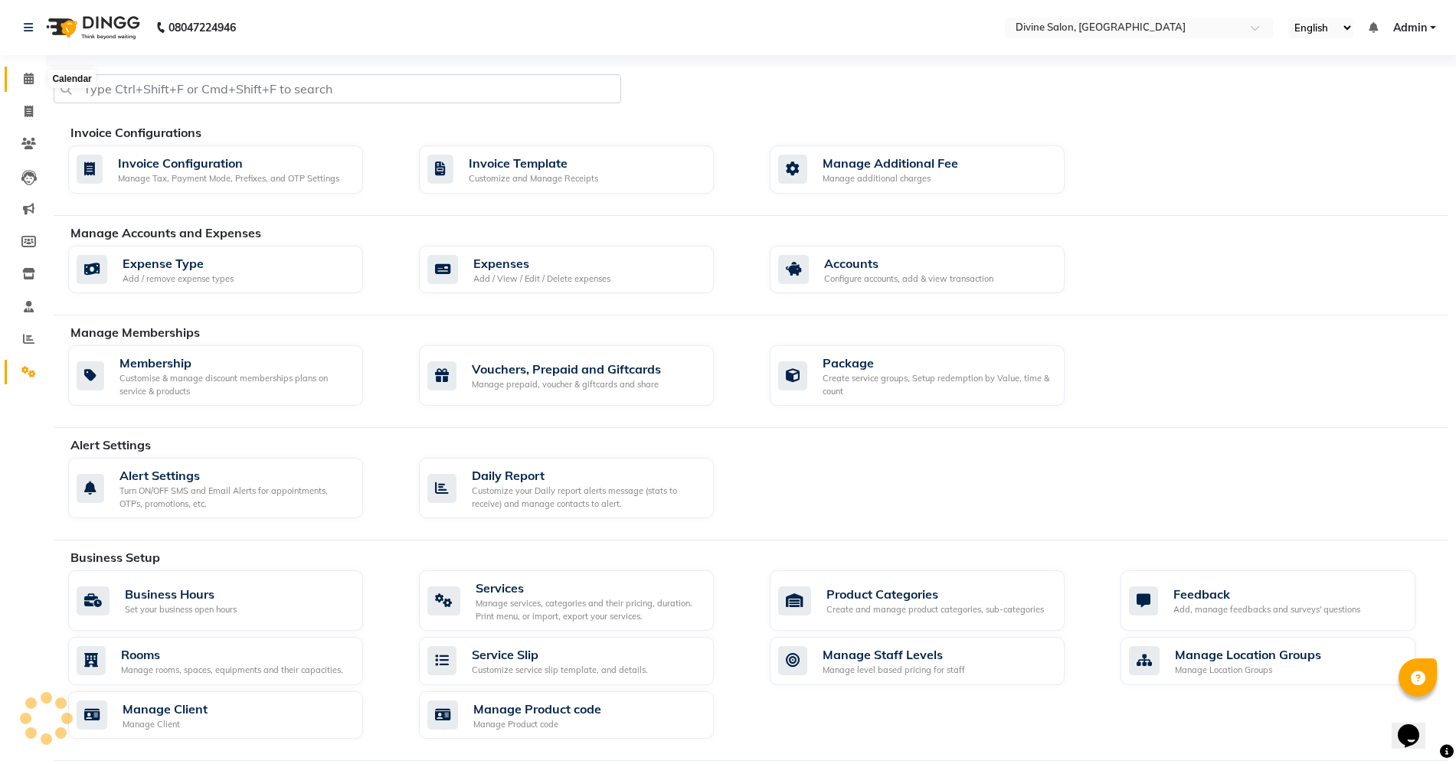
click at [21, 72] on span at bounding box center [28, 79] width 27 height 18
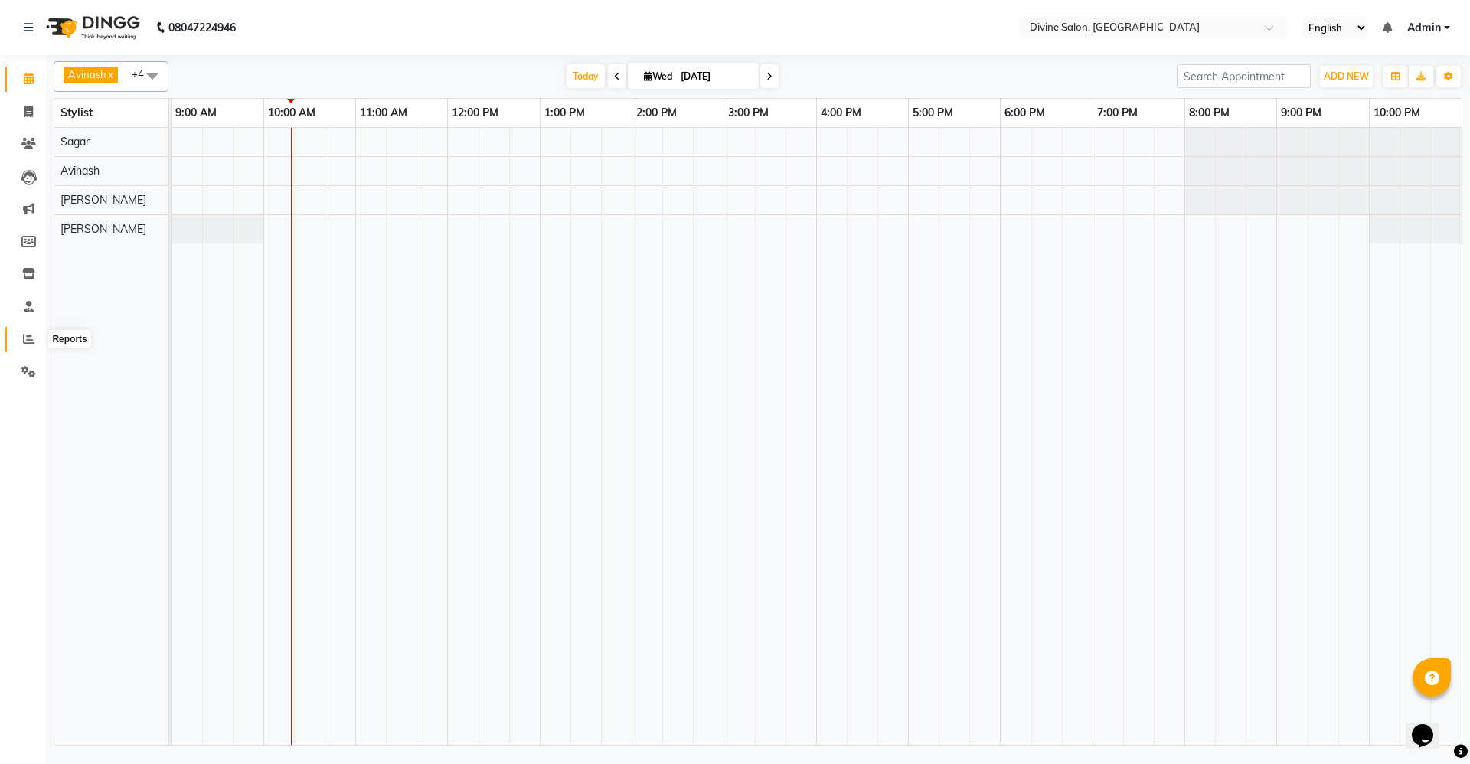
click at [32, 345] on span at bounding box center [28, 340] width 27 height 18
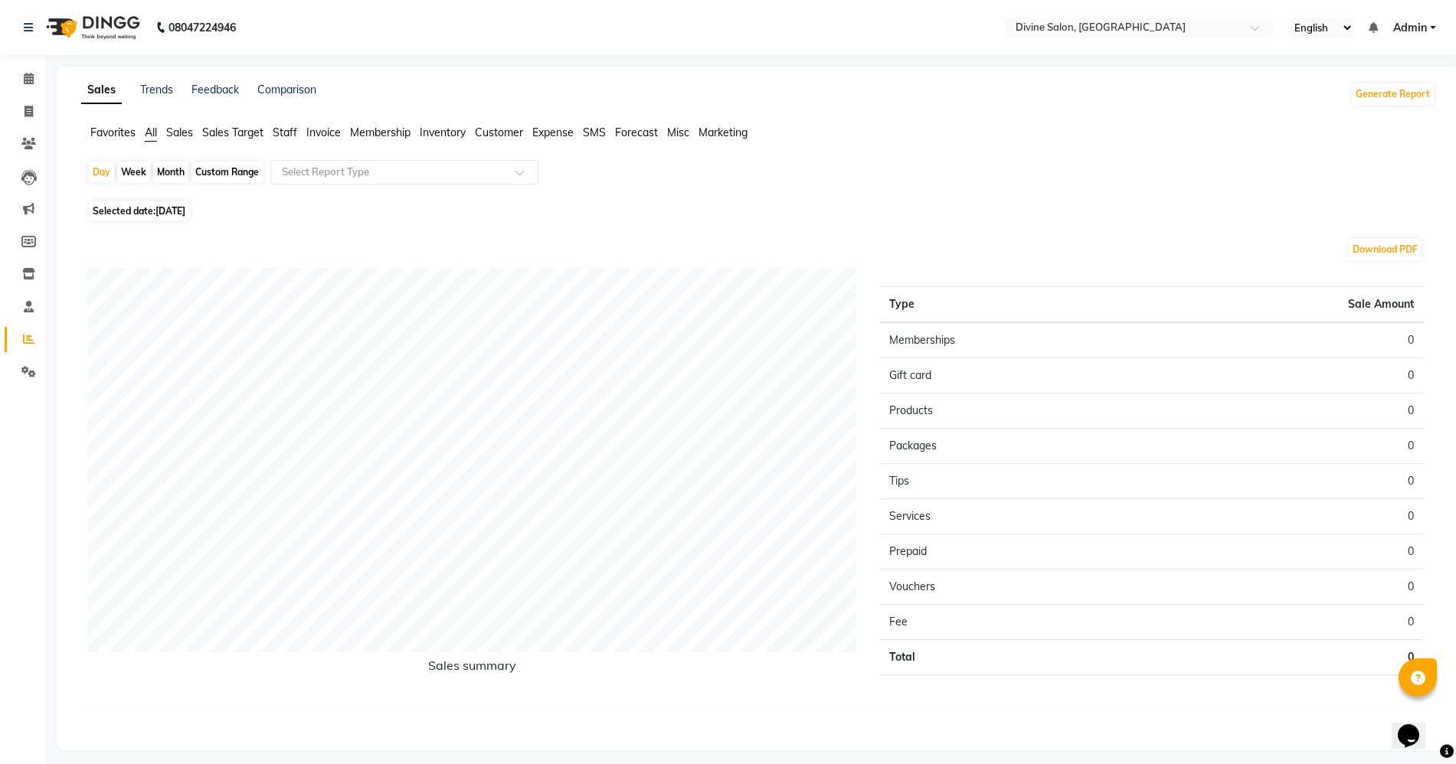
click at [178, 178] on div "Month" at bounding box center [170, 172] width 35 height 21
select select "9"
select select "2025"
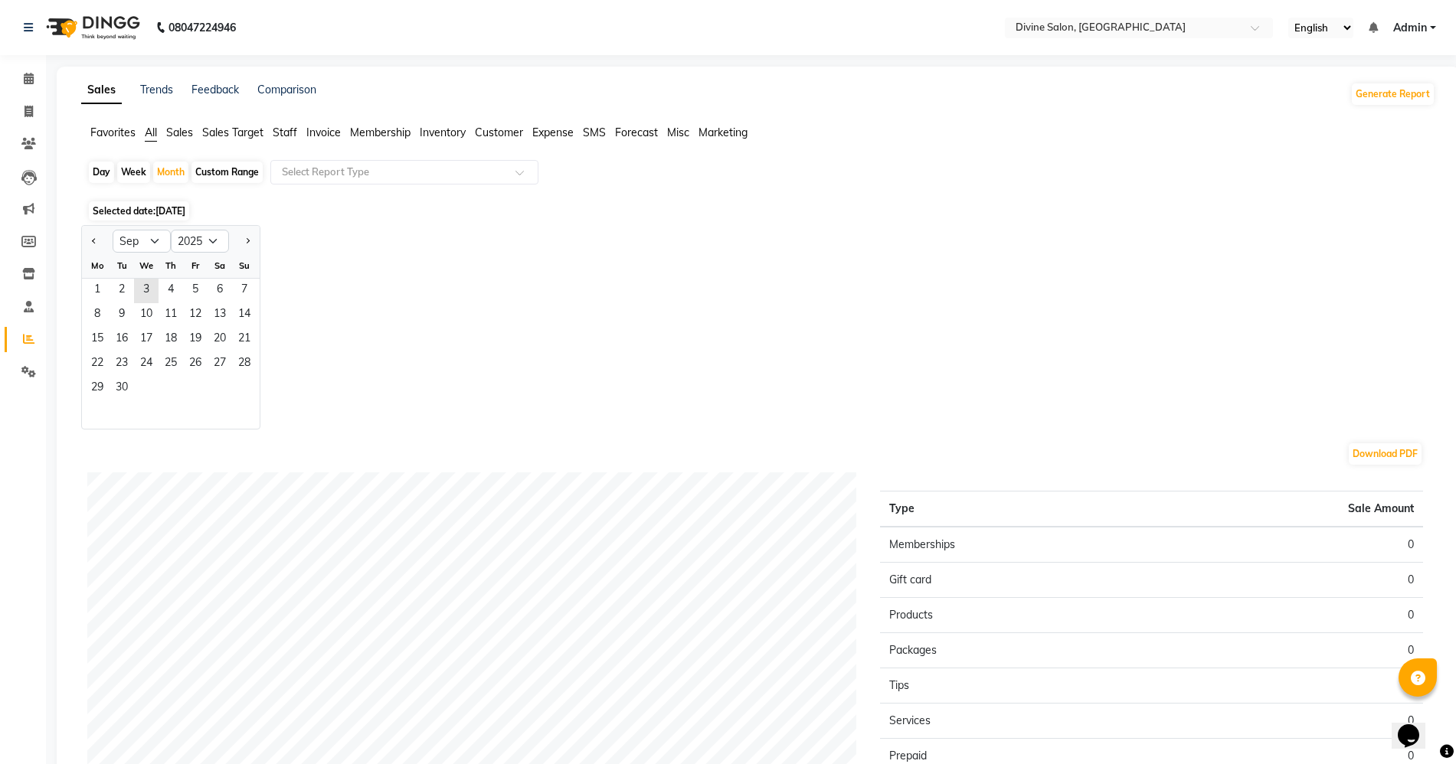
click at [83, 244] on div at bounding box center [97, 241] width 31 height 25
click at [95, 248] on button "Previous month" at bounding box center [94, 241] width 12 height 25
select select "8"
click at [243, 388] on span "31" at bounding box center [244, 389] width 25 height 25
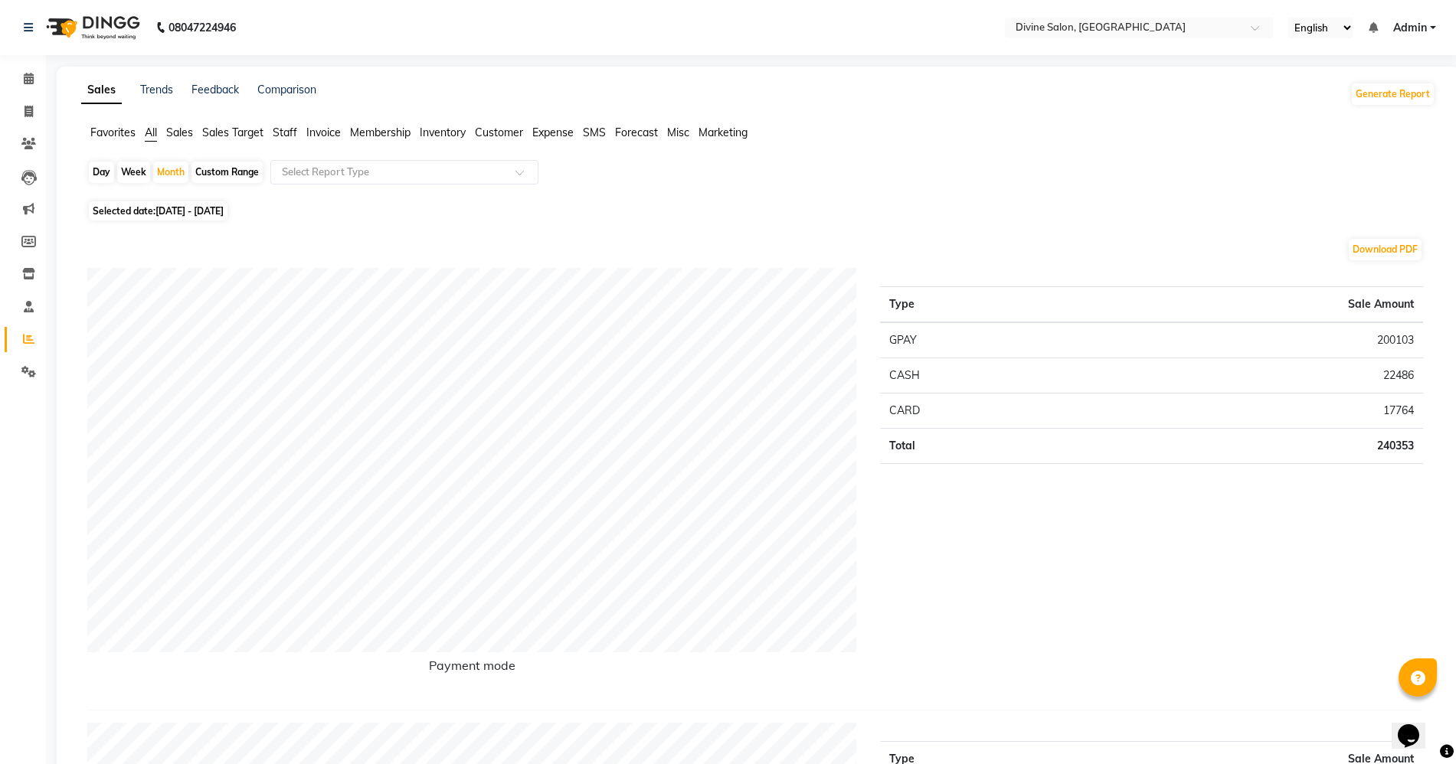
click at [275, 132] on span "Staff" at bounding box center [285, 133] width 25 height 14
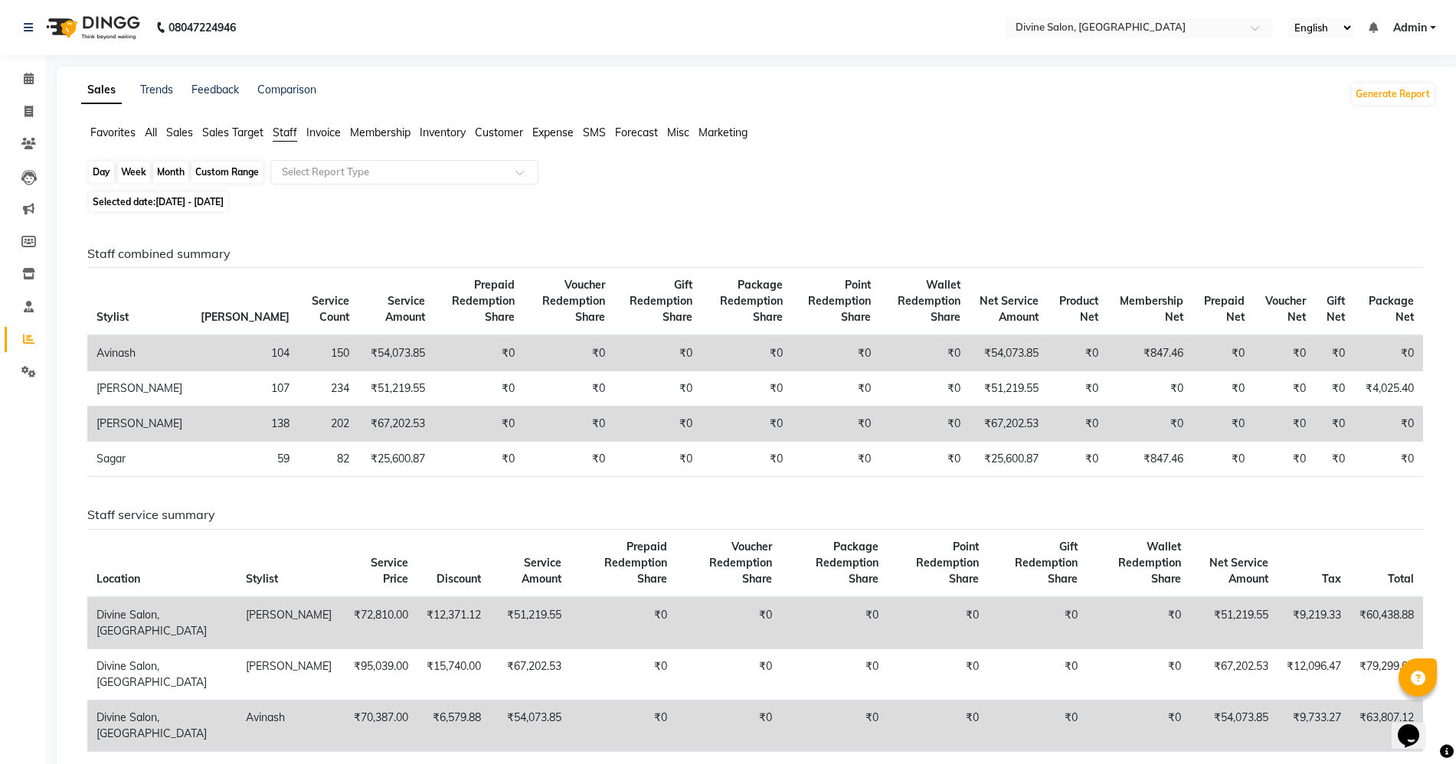
click at [165, 163] on div "Month" at bounding box center [170, 172] width 35 height 21
select select "8"
select select "2025"
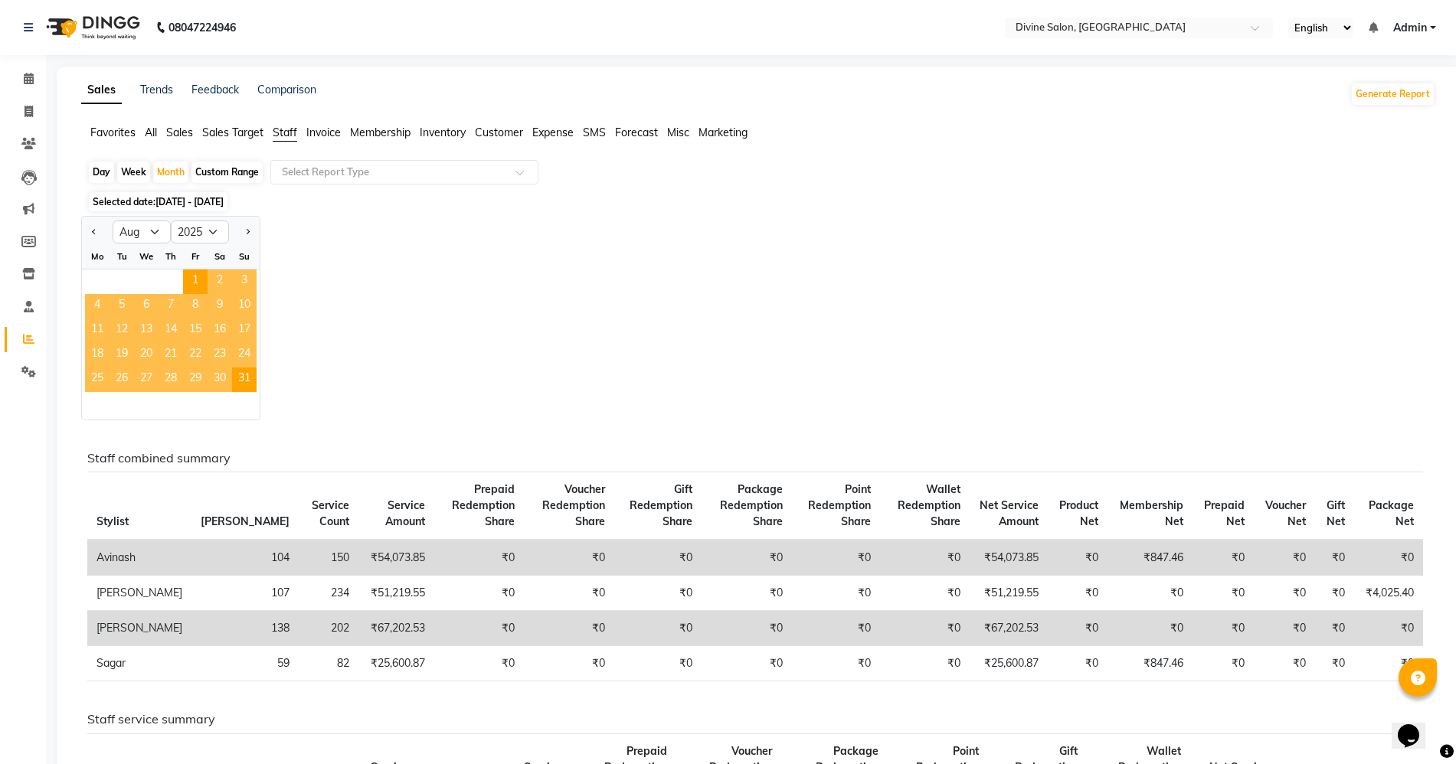
click at [144, 133] on ul "Favorites All Sales Sales Target Staff Invoice Membership Inventory Customer Ex…" at bounding box center [758, 133] width 1354 height 17
click at [154, 130] on span "All" at bounding box center [151, 133] width 12 height 14
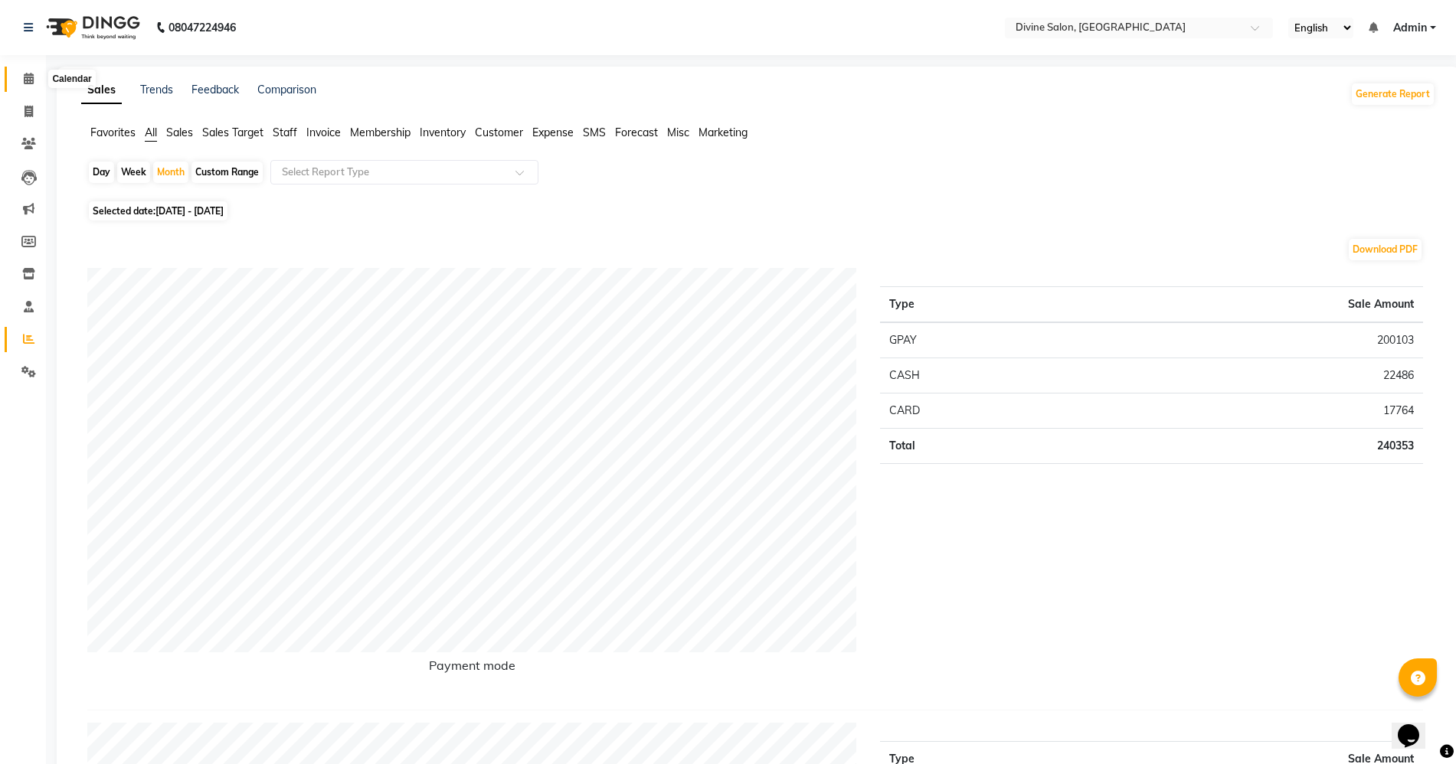
click at [30, 82] on icon at bounding box center [29, 78] width 10 height 11
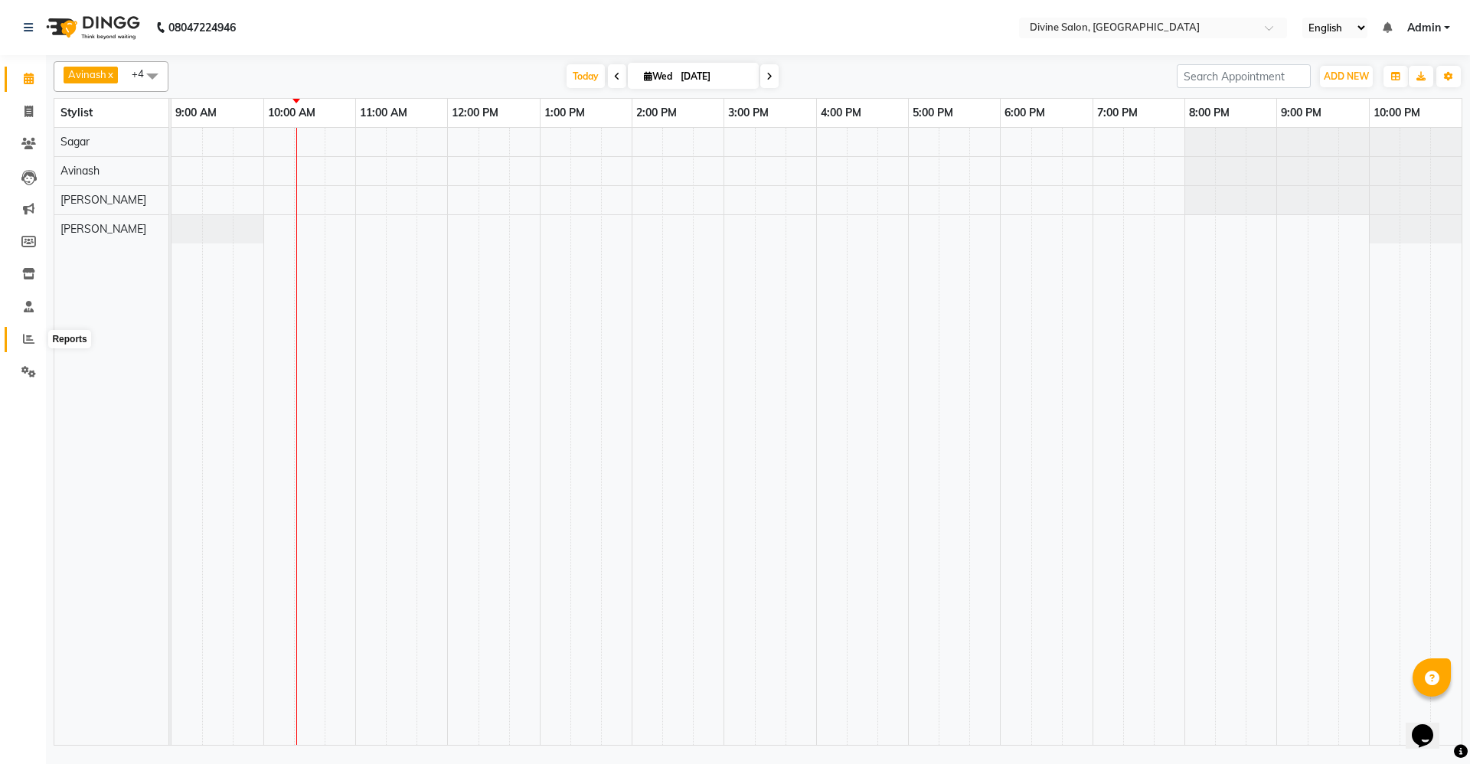
click at [30, 341] on icon at bounding box center [28, 338] width 11 height 11
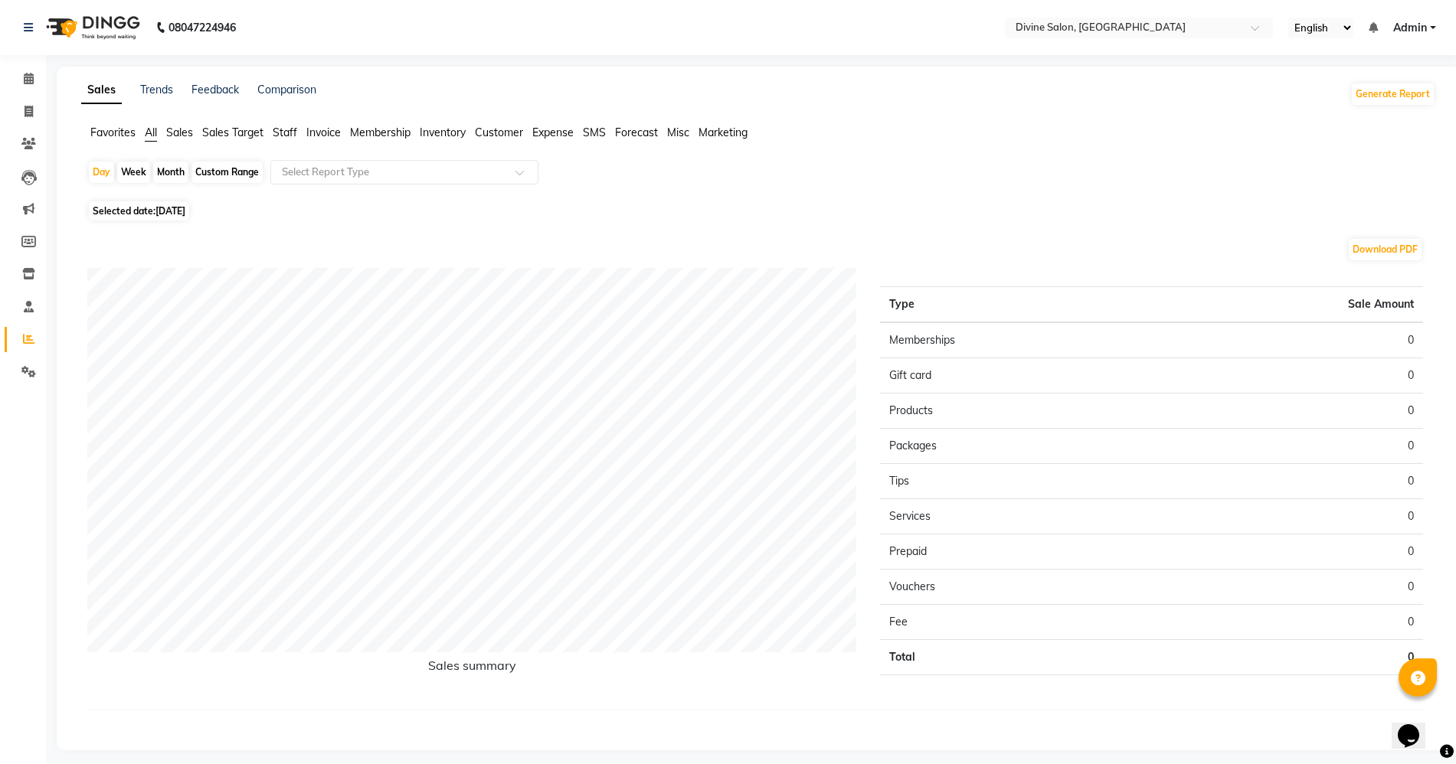
click at [31, 91] on li "Calendar" at bounding box center [23, 79] width 46 height 33
click at [33, 83] on icon at bounding box center [29, 78] width 10 height 11
